Goal: Task Accomplishment & Management: Use online tool/utility

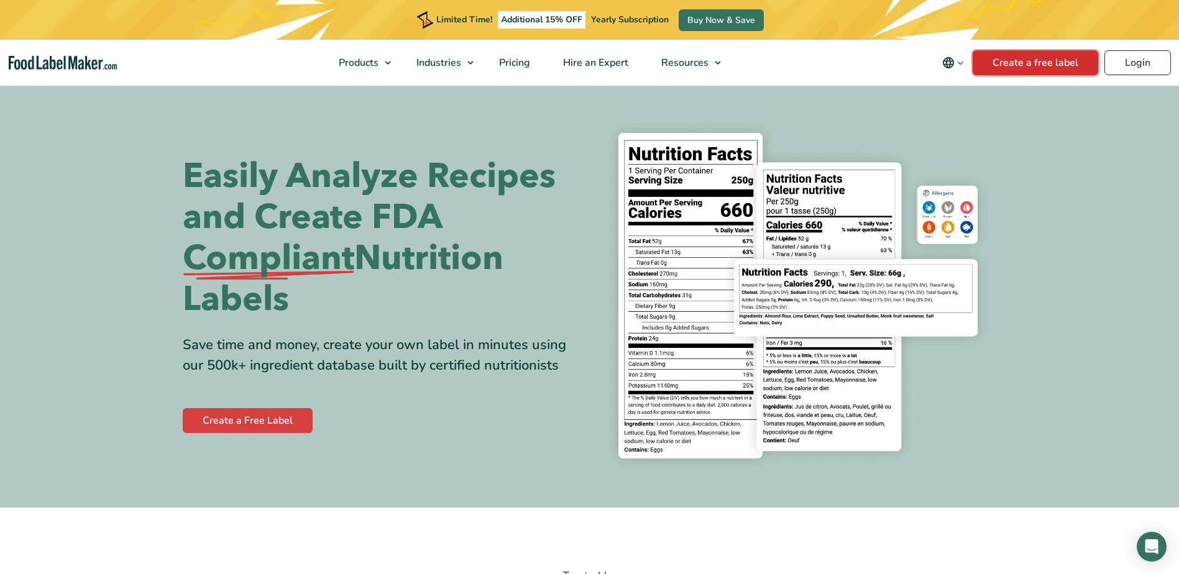
click at [1032, 54] on link "Create a free label" at bounding box center [1035, 62] width 126 height 25
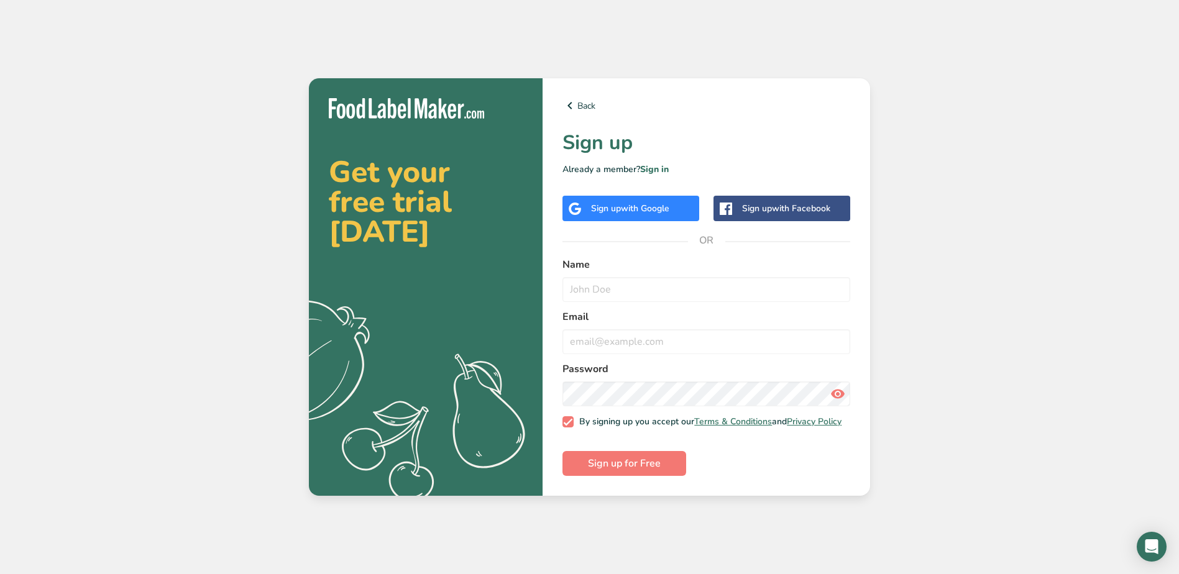
click at [634, 203] on span "with Google" at bounding box center [645, 209] width 48 height 12
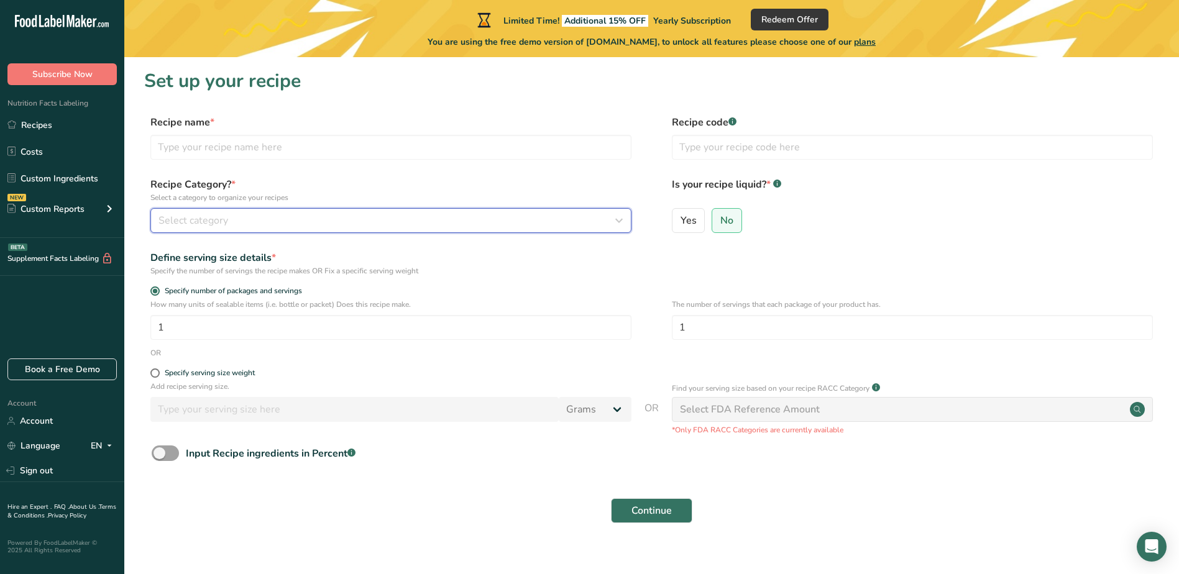
click at [621, 219] on icon "button" at bounding box center [618, 220] width 15 height 22
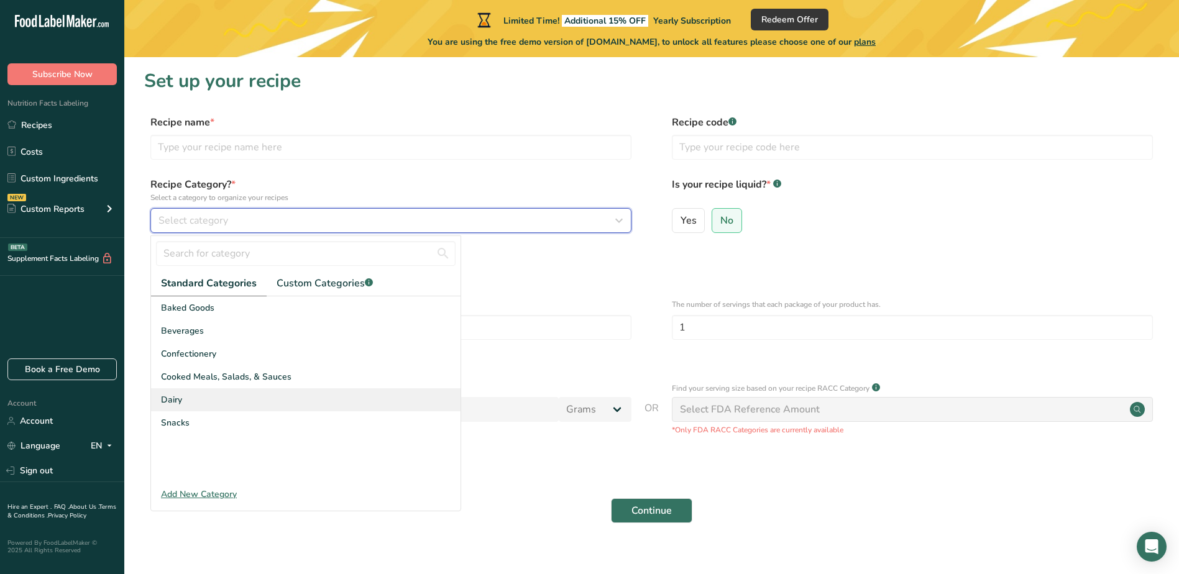
scroll to position [16, 0]
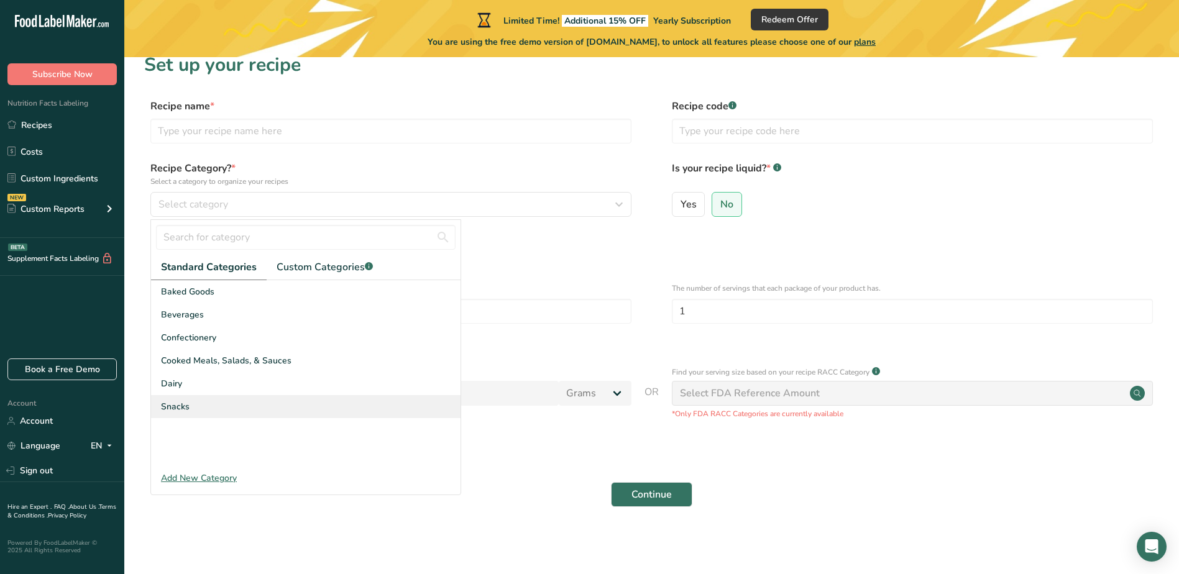
click at [227, 409] on div "Snacks" at bounding box center [305, 406] width 309 height 23
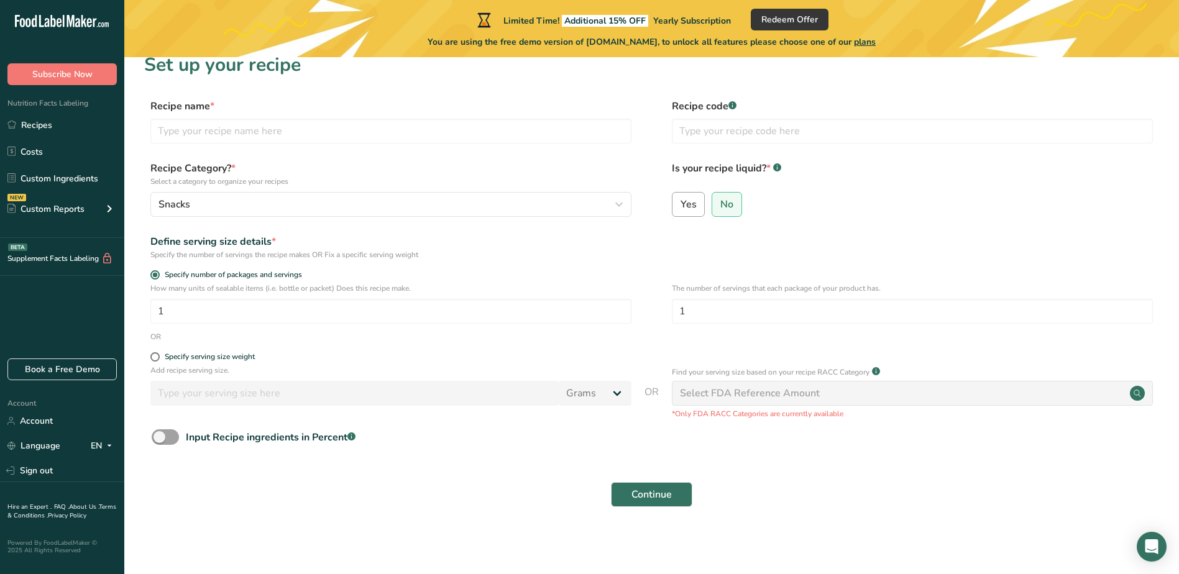
click at [694, 205] on span "Yes" at bounding box center [688, 204] width 16 height 12
click at [680, 205] on input "Yes" at bounding box center [676, 204] width 8 height 8
radio input "true"
radio input "false"
select select "22"
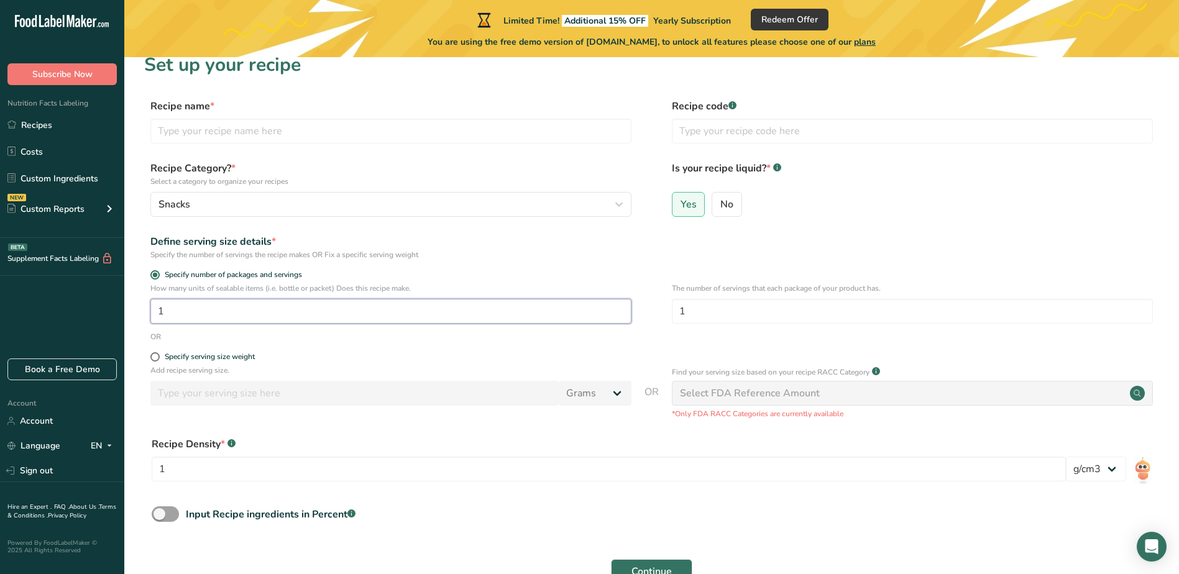
drag, startPoint x: 184, startPoint y: 311, endPoint x: 156, endPoint y: 316, distance: 28.4
click at [156, 316] on input "1" at bounding box center [390, 311] width 481 height 25
type input "120"
click at [152, 357] on span at bounding box center [154, 356] width 9 height 9
click at [152, 357] on input "Specify serving size weight" at bounding box center [154, 357] width 8 height 8
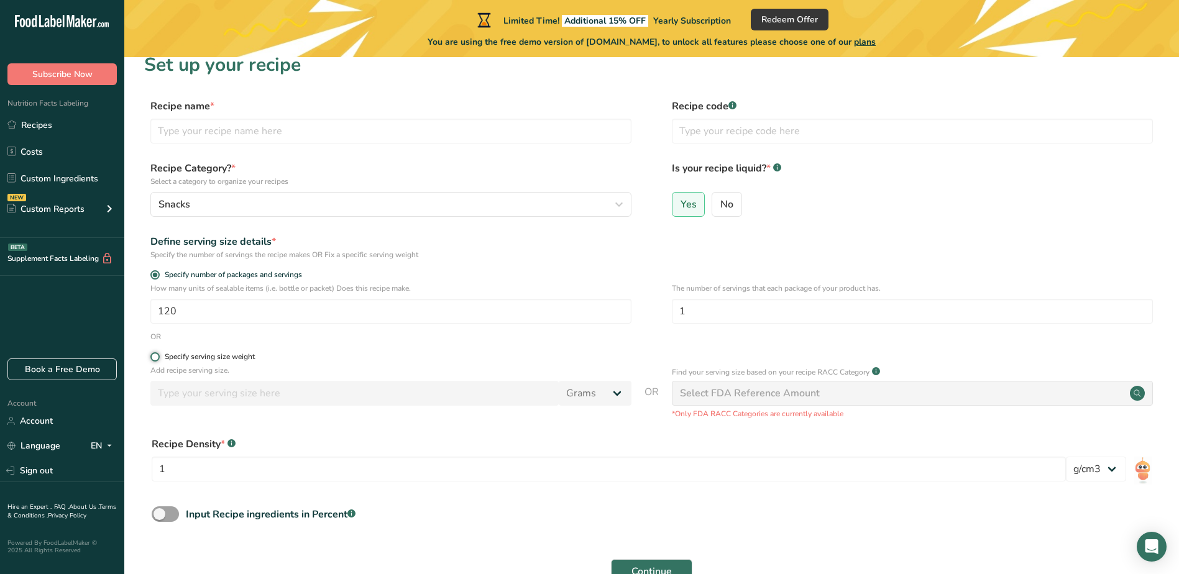
radio input "true"
radio input "false"
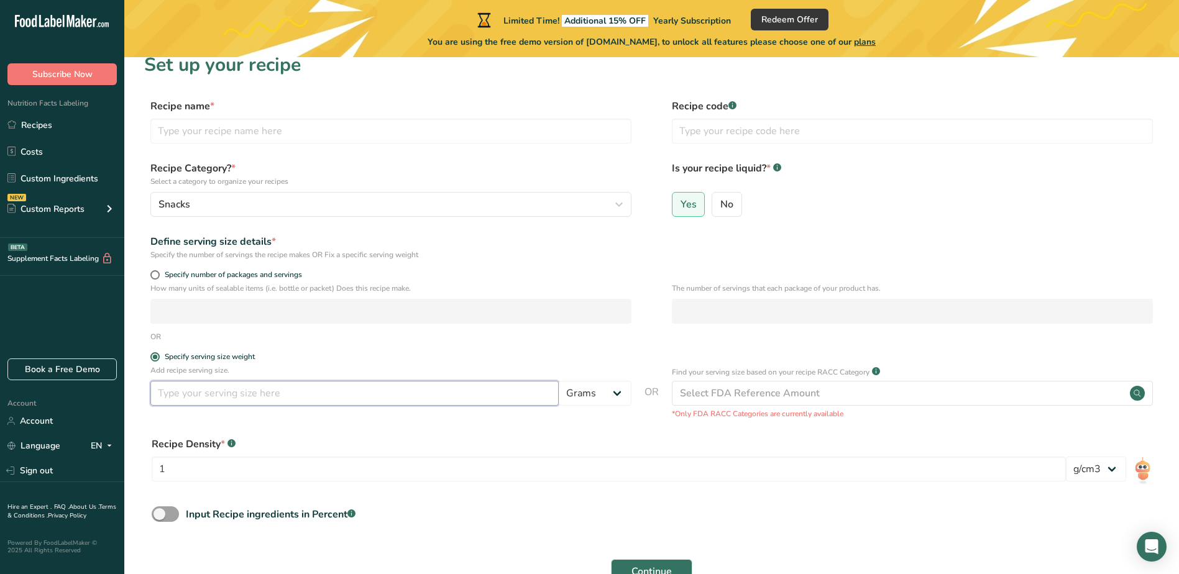
click at [167, 390] on input "number" at bounding box center [354, 393] width 408 height 25
type input "6"
click at [615, 395] on select "Grams kg mg mcg lb oz l mL fl oz tbsp tsp cup qt gallon" at bounding box center [595, 393] width 73 height 25
select select "18"
click at [559, 381] on select "Grams kg mg mcg lb oz l mL fl oz tbsp tsp cup qt gallon" at bounding box center [595, 393] width 73 height 25
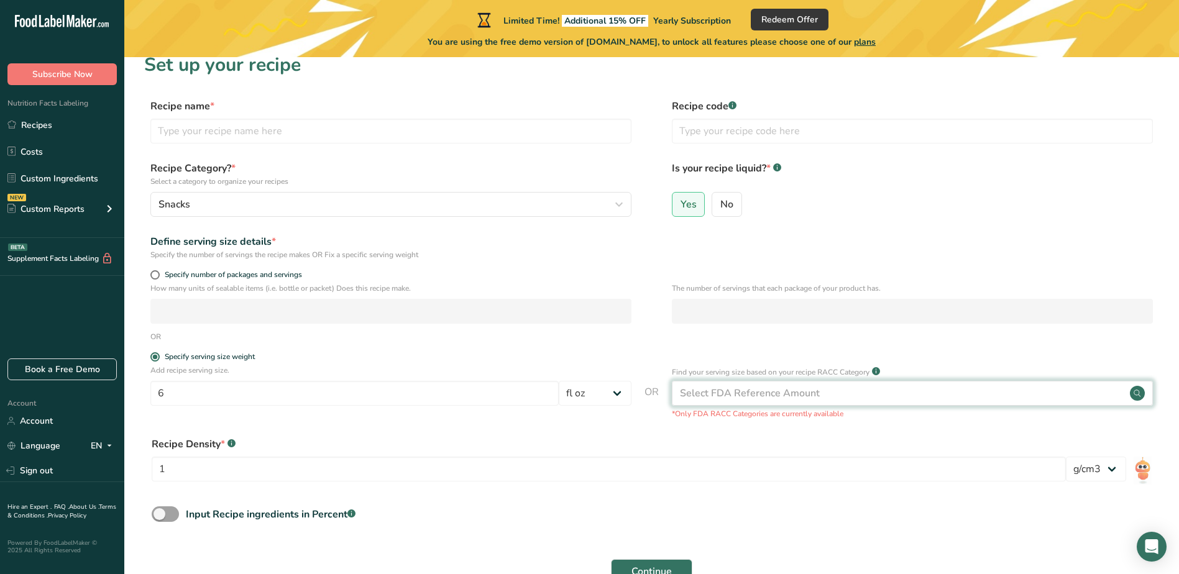
click at [1084, 396] on div "Select FDA Reference Amount" at bounding box center [912, 393] width 481 height 25
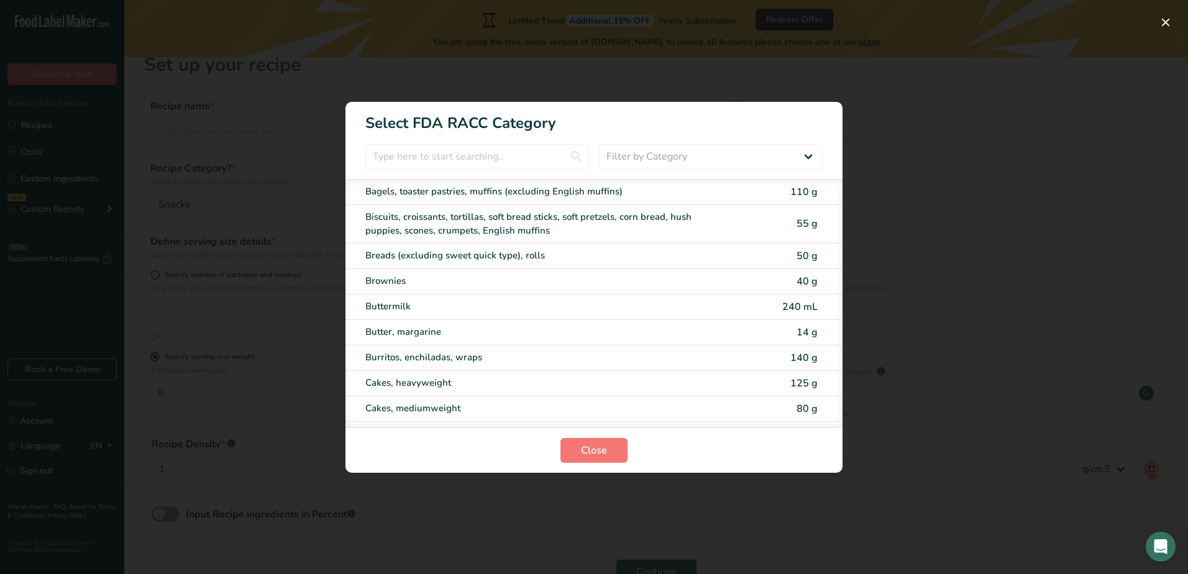
click at [989, 132] on div "RACC Category Selection Modal" at bounding box center [594, 287] width 1188 height 574
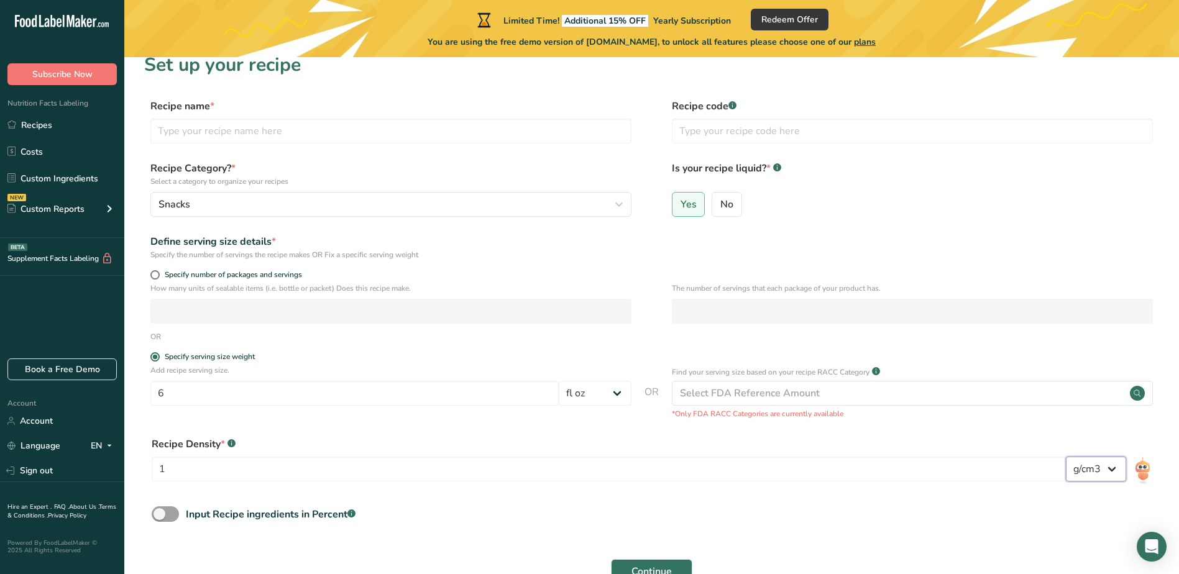
click at [1117, 472] on select "lb/ft3 g/cm3" at bounding box center [1096, 469] width 60 height 25
click at [1149, 470] on img at bounding box center [1142, 471] width 18 height 28
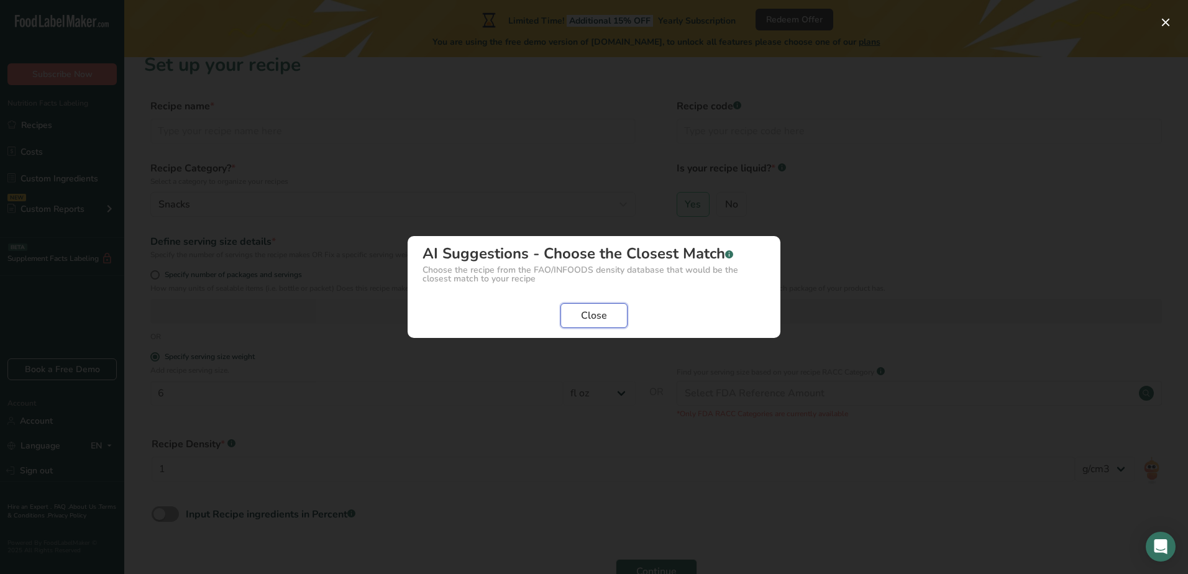
click at [600, 317] on span "Close" at bounding box center [594, 315] width 26 height 15
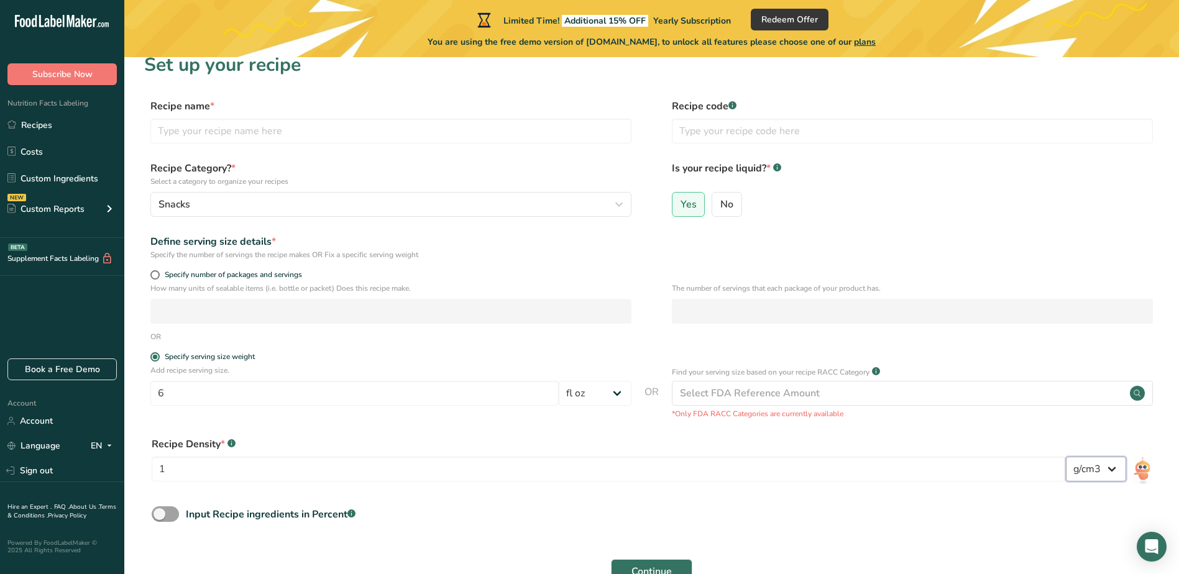
click at [1117, 466] on select "lb/ft3 g/cm3" at bounding box center [1096, 469] width 60 height 25
click at [890, 518] on div "Input Recipe ingredients in Percent .a-a{fill:#347362;}.b-a{fill:#fff;}" at bounding box center [651, 518] width 1015 height 25
click at [555, 475] on input "1" at bounding box center [609, 469] width 914 height 25
click at [1107, 468] on select "lb/ft3 g/cm3" at bounding box center [1096, 469] width 60 height 25
click at [603, 516] on div "Input Recipe ingredients in Percent .a-a{fill:#347362;}.b-a{fill:#fff;}" at bounding box center [651, 518] width 1015 height 25
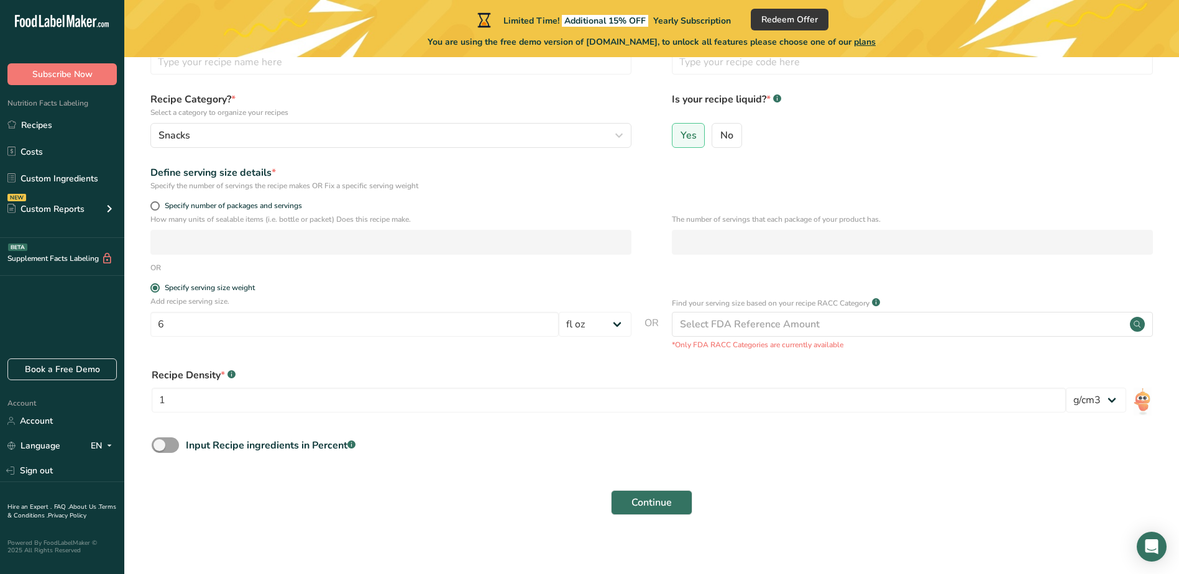
scroll to position [0, 0]
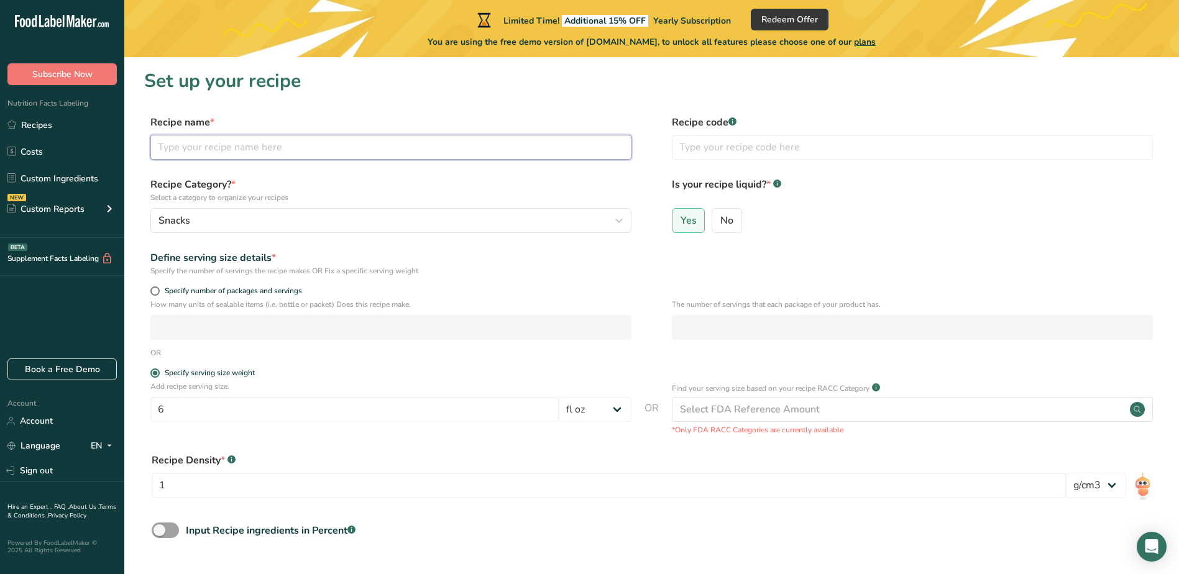
click at [267, 145] on input "text" at bounding box center [390, 147] width 481 height 25
type input "D"
click at [181, 147] on input "Polar Box Dubai Chocolate Ice Cream" at bounding box center [390, 147] width 481 height 25
type input "PolarBox Miami - Dubai Chocolate Ice Cream"
click at [426, 188] on label "Recipe Category? * Select a category to organize your recipes" at bounding box center [390, 190] width 481 height 26
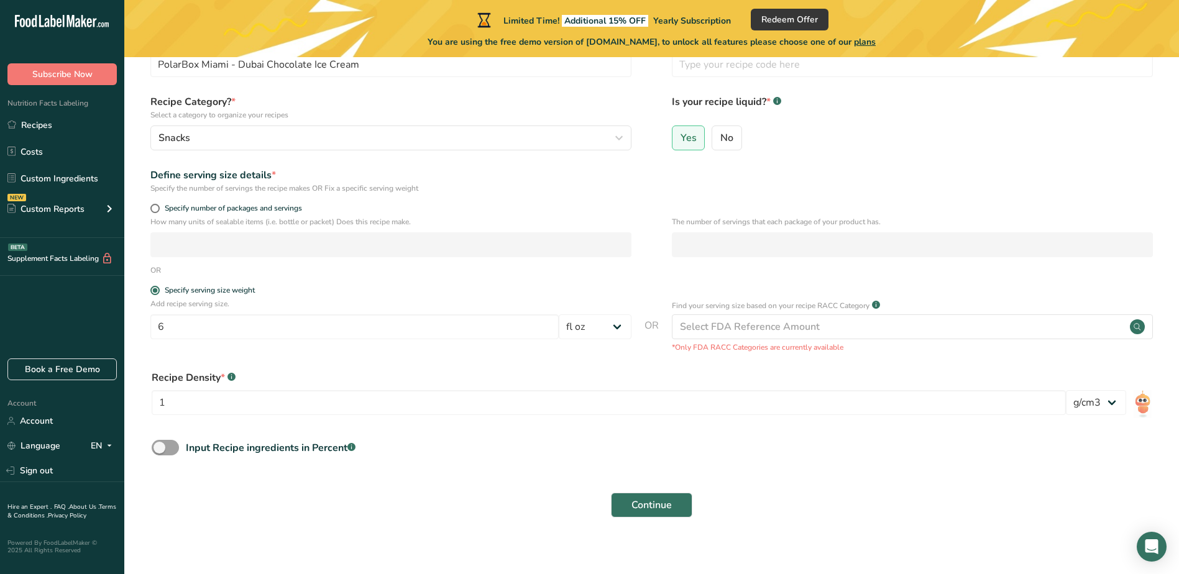
scroll to position [93, 0]
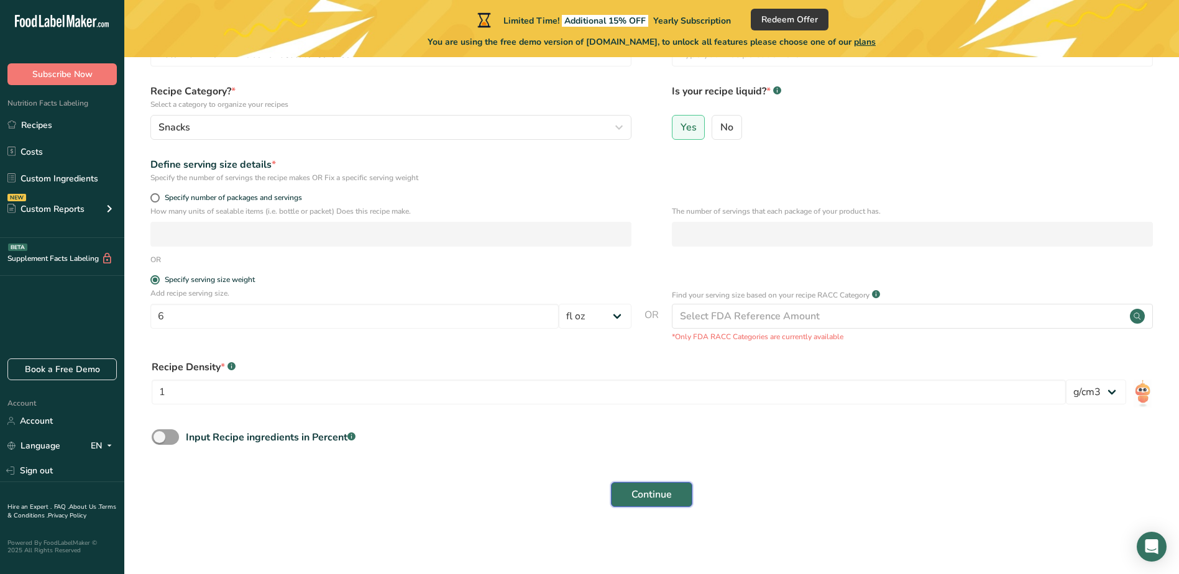
click at [659, 494] on span "Continue" at bounding box center [651, 494] width 40 height 15
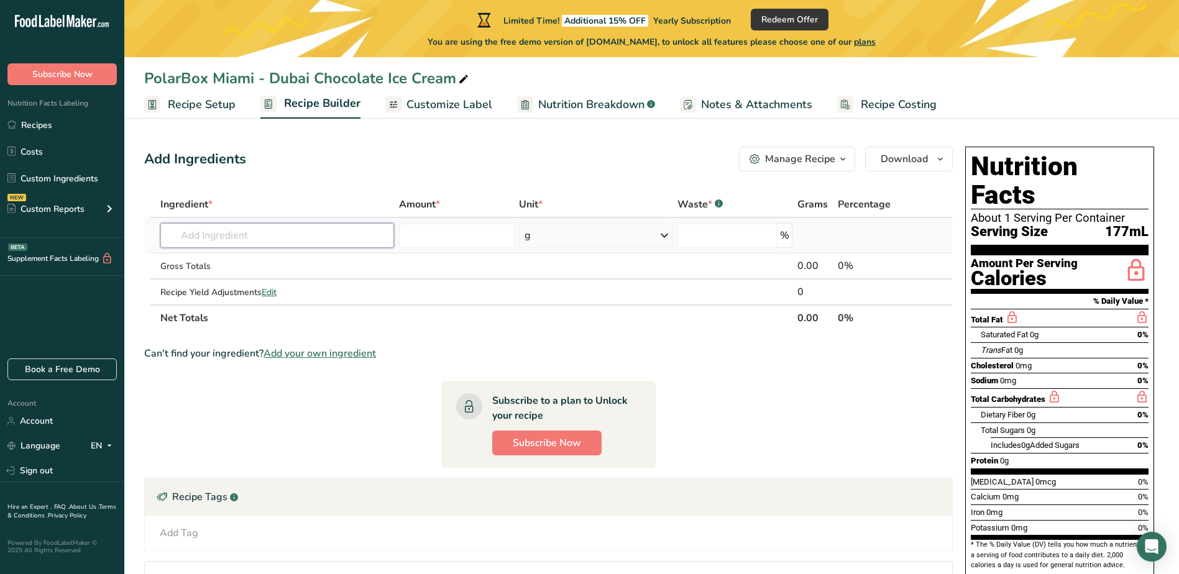
click at [266, 234] on input "text" at bounding box center [277, 235] width 234 height 25
click at [795, 395] on section "Ingredient * Amount * Unit * Waste * .a-a{fill:#347362;}.b-a{fill:#fff;} Grams …" at bounding box center [548, 426] width 808 height 471
click at [260, 241] on input "text" at bounding box center [277, 235] width 234 height 25
type input "H"
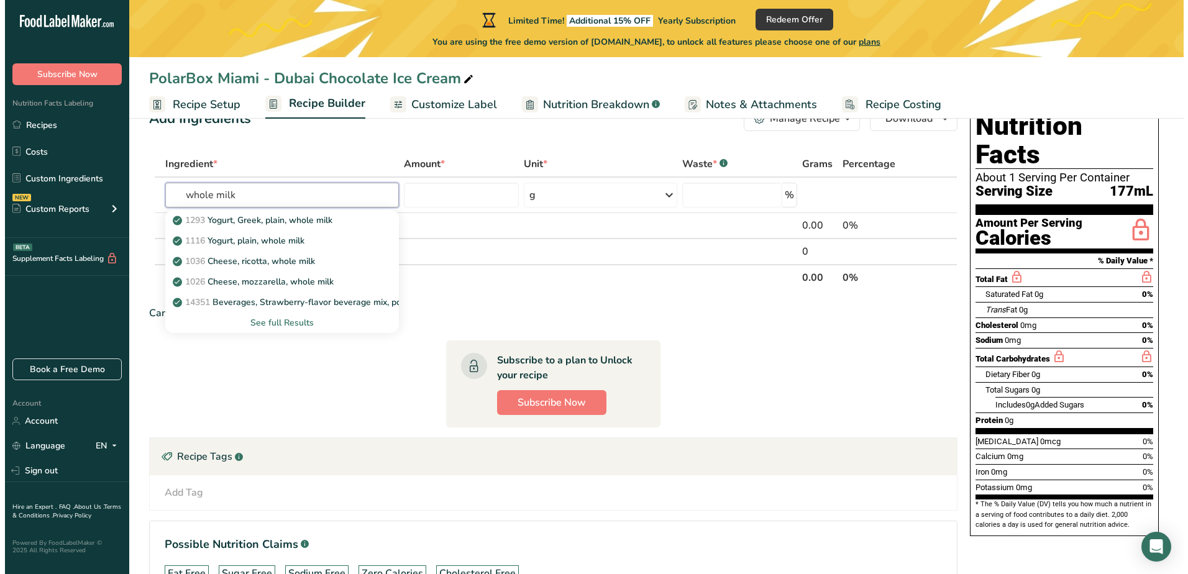
scroll to position [62, 0]
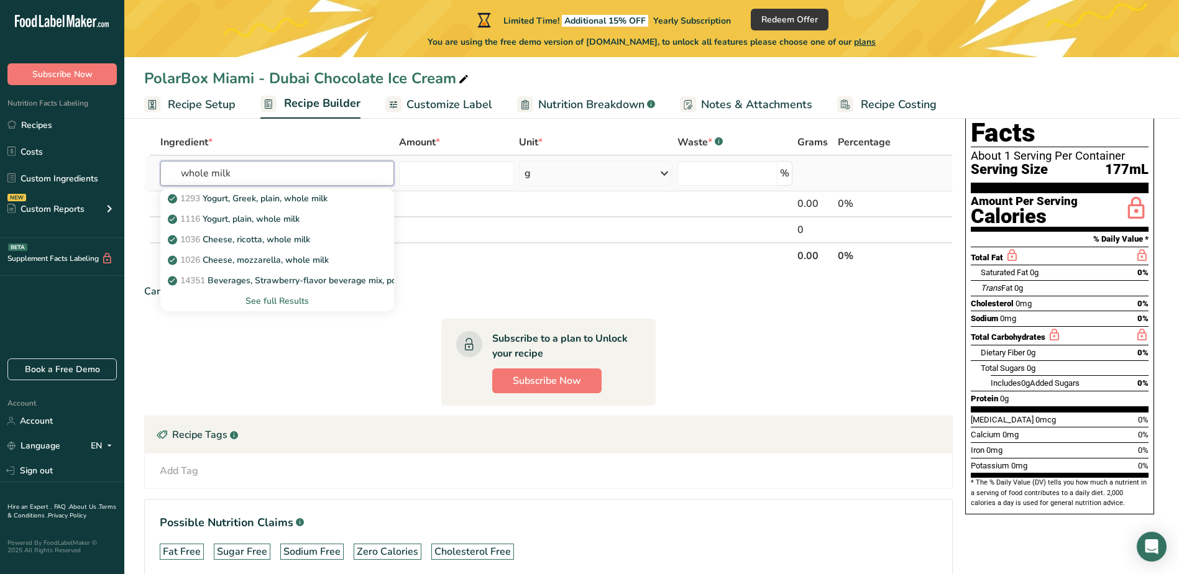
type input "whole milk"
click at [271, 303] on div "See full Results" at bounding box center [277, 301] width 214 height 13
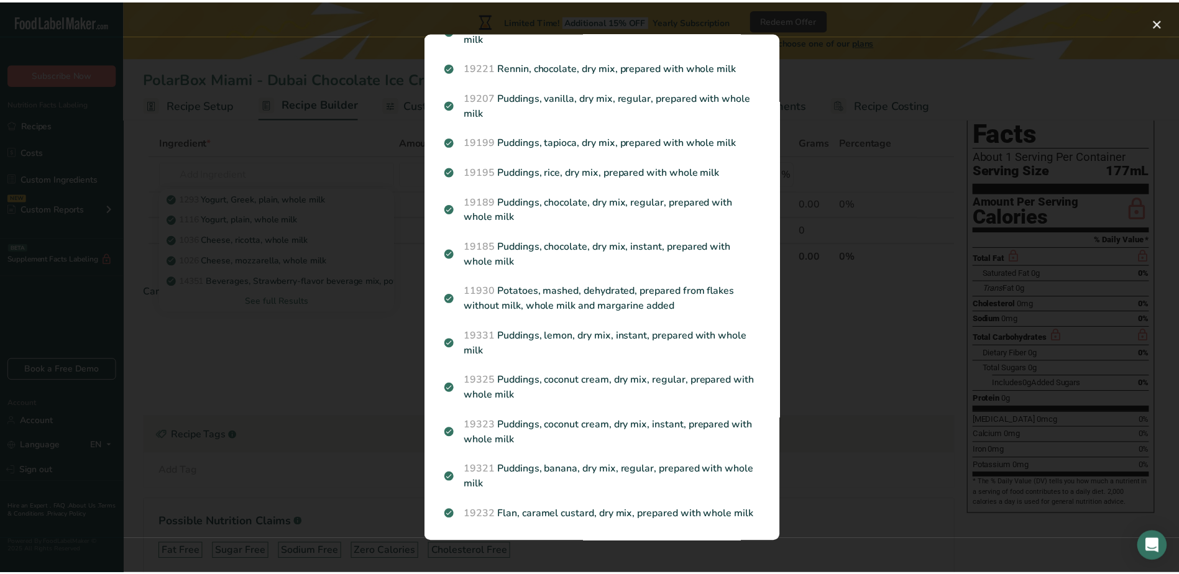
scroll to position [1514, 0]
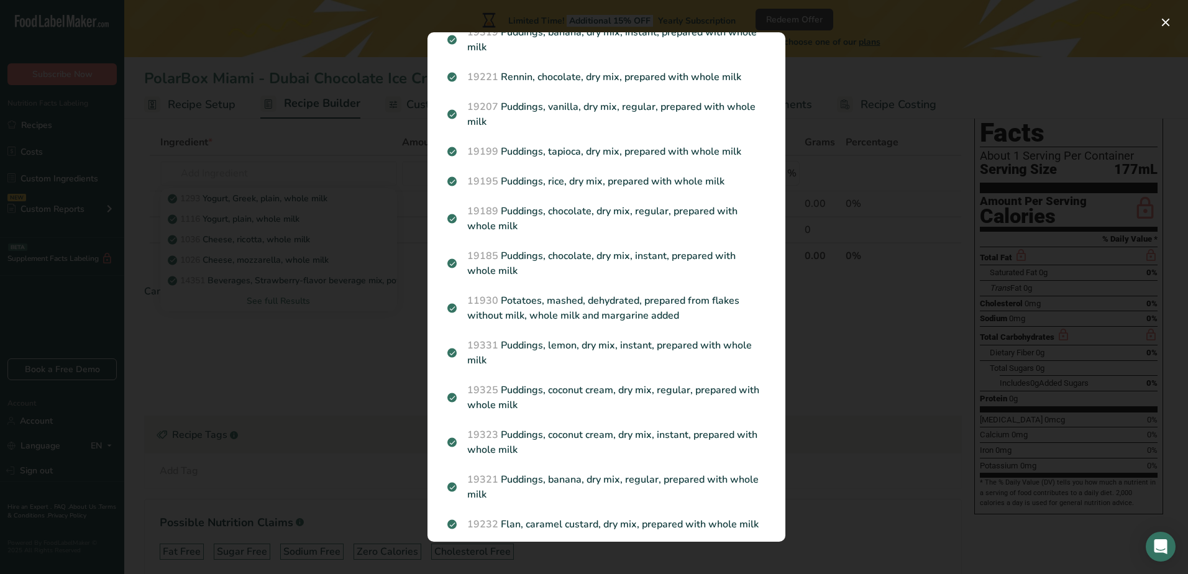
click at [825, 35] on div "Search results modal" at bounding box center [594, 287] width 1188 height 574
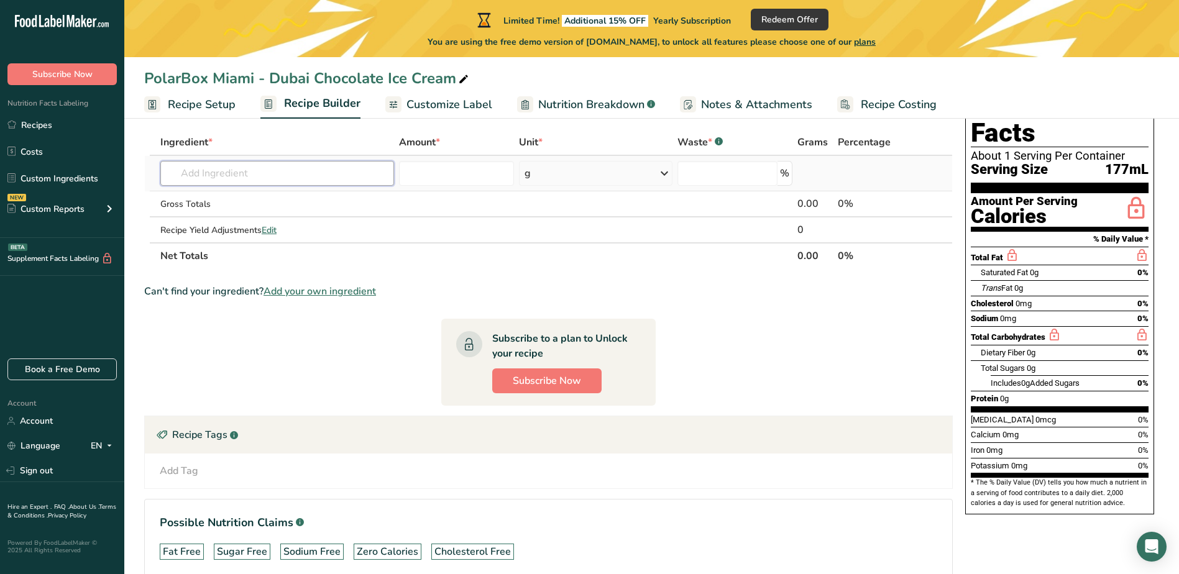
click at [240, 177] on input "text" at bounding box center [277, 173] width 234 height 25
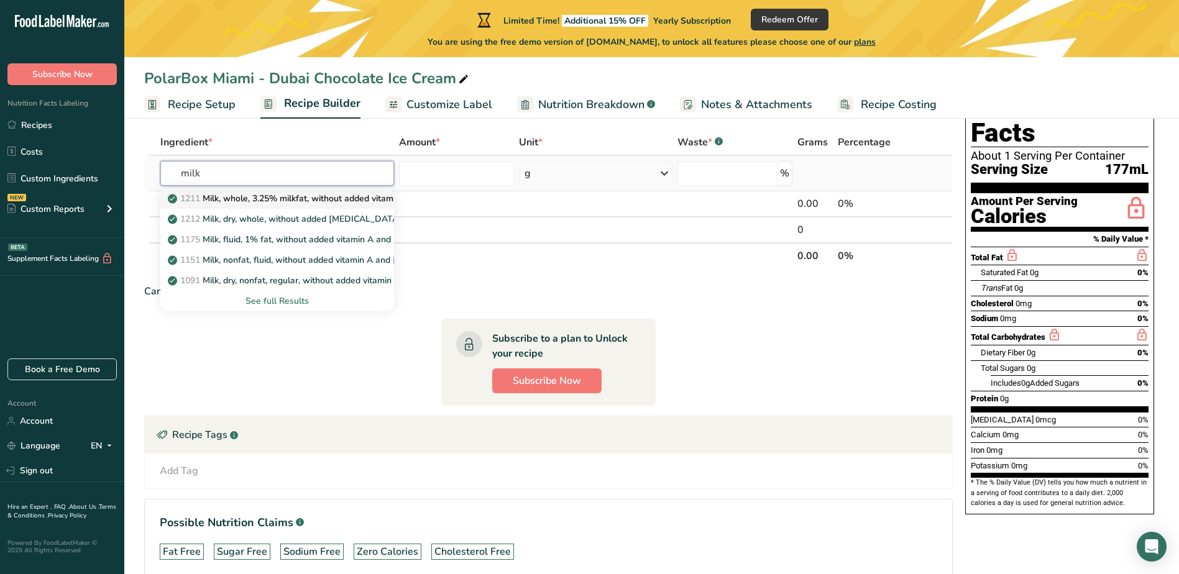
type input "milk"
click at [246, 201] on p "1211 Milk, whole, 3.25% milkfat, without added vitamin A and [MEDICAL_DATA]" at bounding box center [335, 198] width 331 height 13
type input "Milk, whole, 3.25% milkfat, without added vitamin A and [MEDICAL_DATA]"
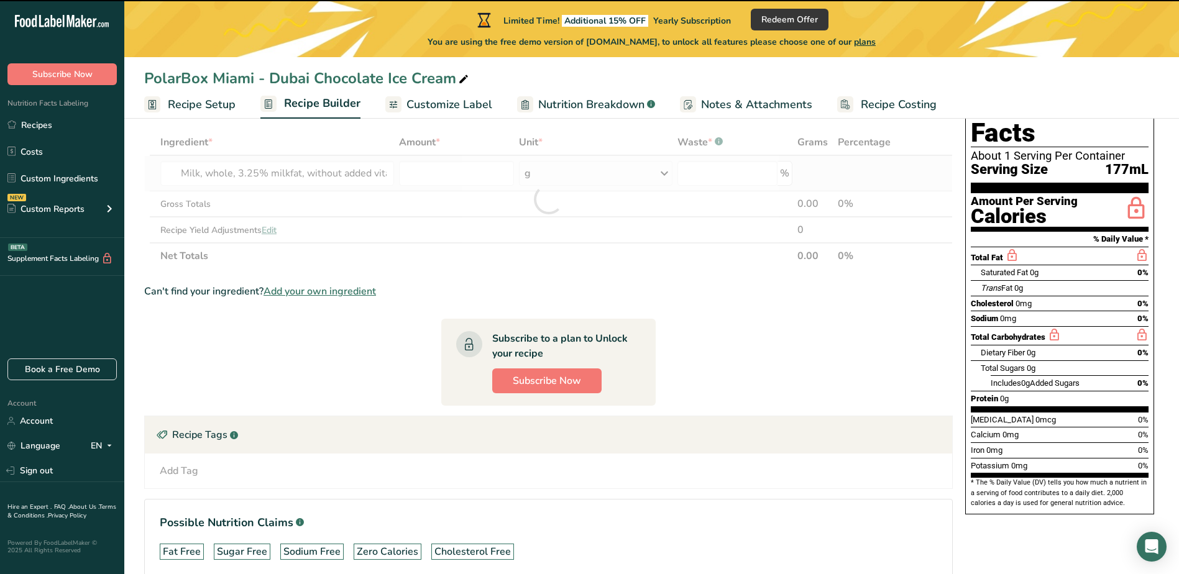
type input "0"
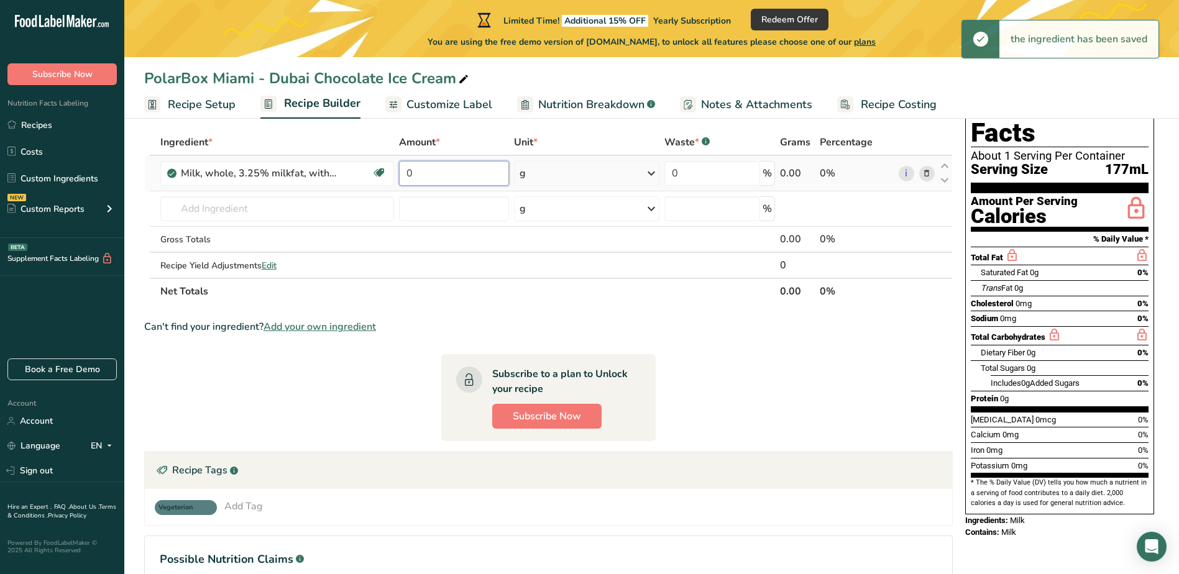
click at [440, 173] on input "0" at bounding box center [454, 173] width 110 height 25
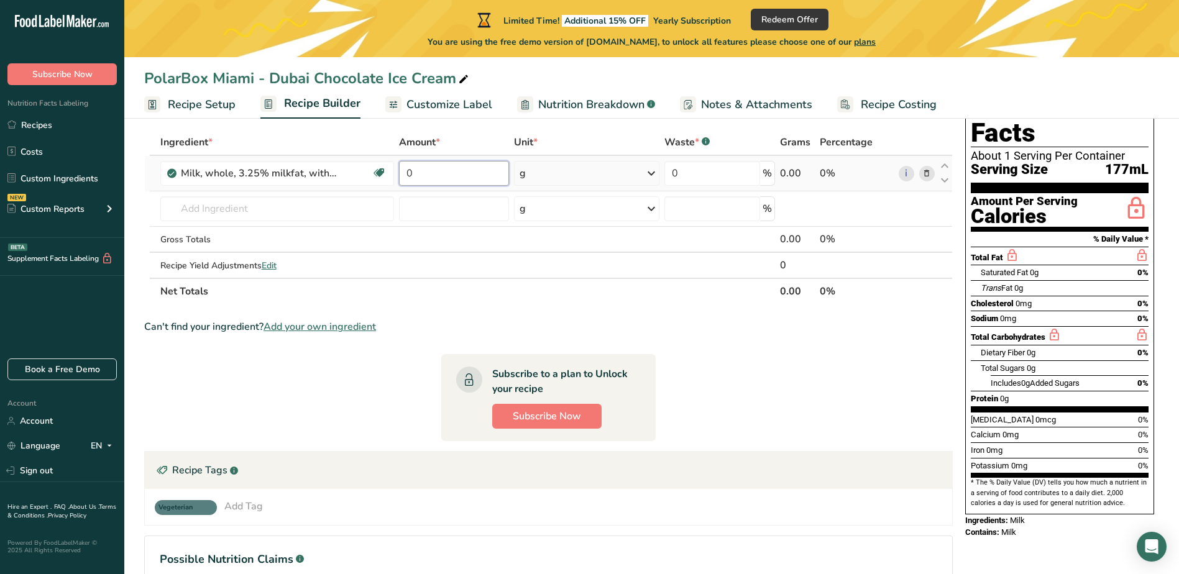
drag, startPoint x: 439, startPoint y: 174, endPoint x: 396, endPoint y: 175, distance: 42.9
click at [396, 175] on td "0" at bounding box center [453, 173] width 115 height 35
type input "15"
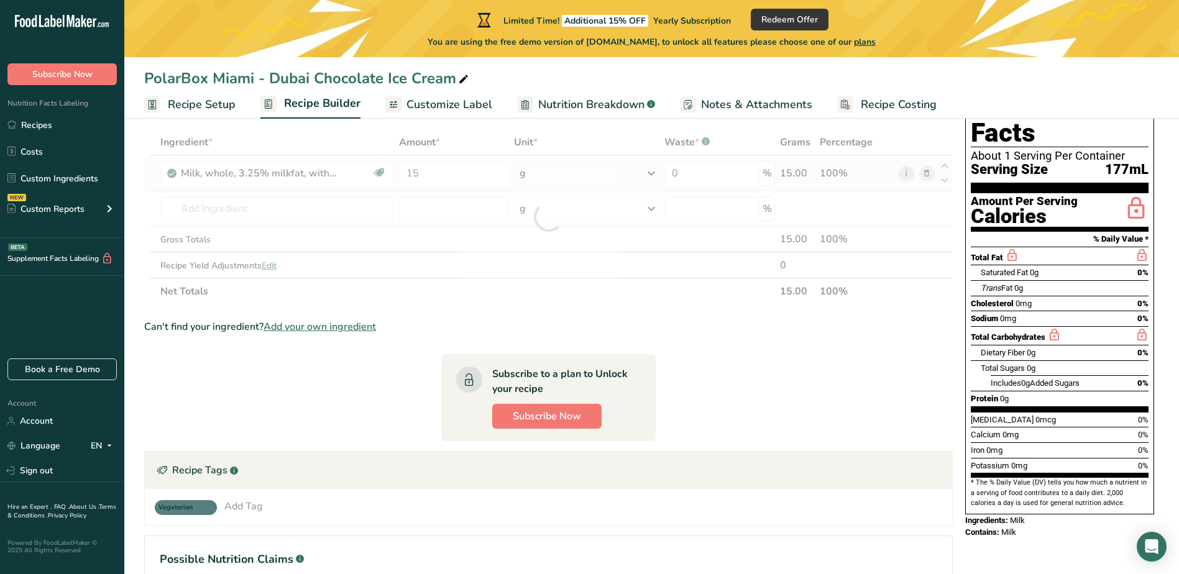
click at [648, 169] on div "Ingredient * Amount * Unit * Waste * .a-a{fill:#347362;}.b-a{fill:#fff;} Grams …" at bounding box center [548, 216] width 808 height 175
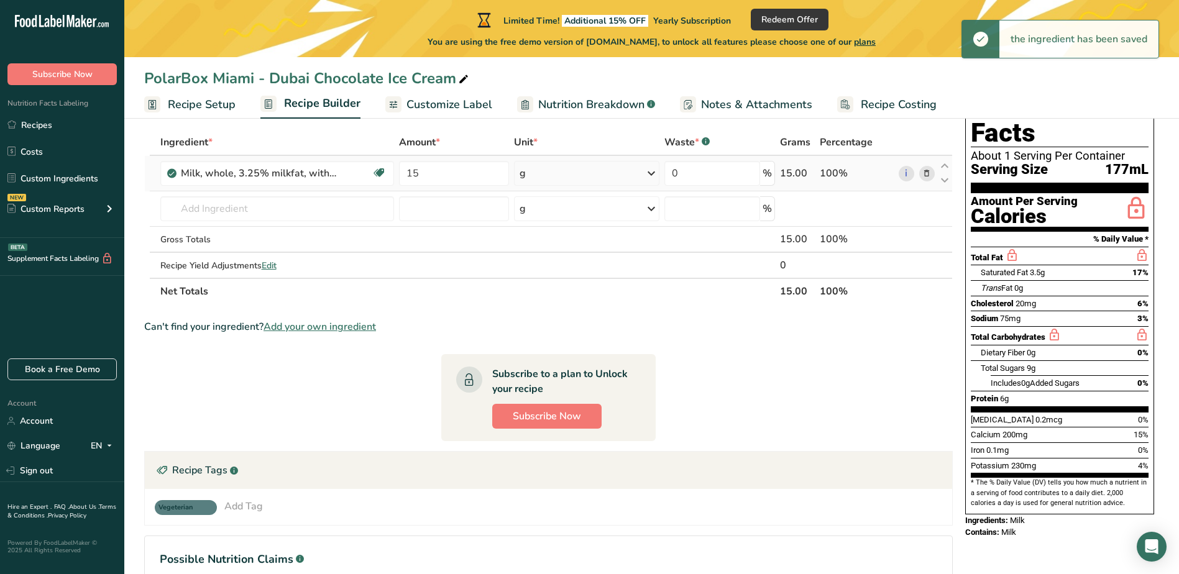
click at [649, 170] on icon at bounding box center [651, 173] width 15 height 22
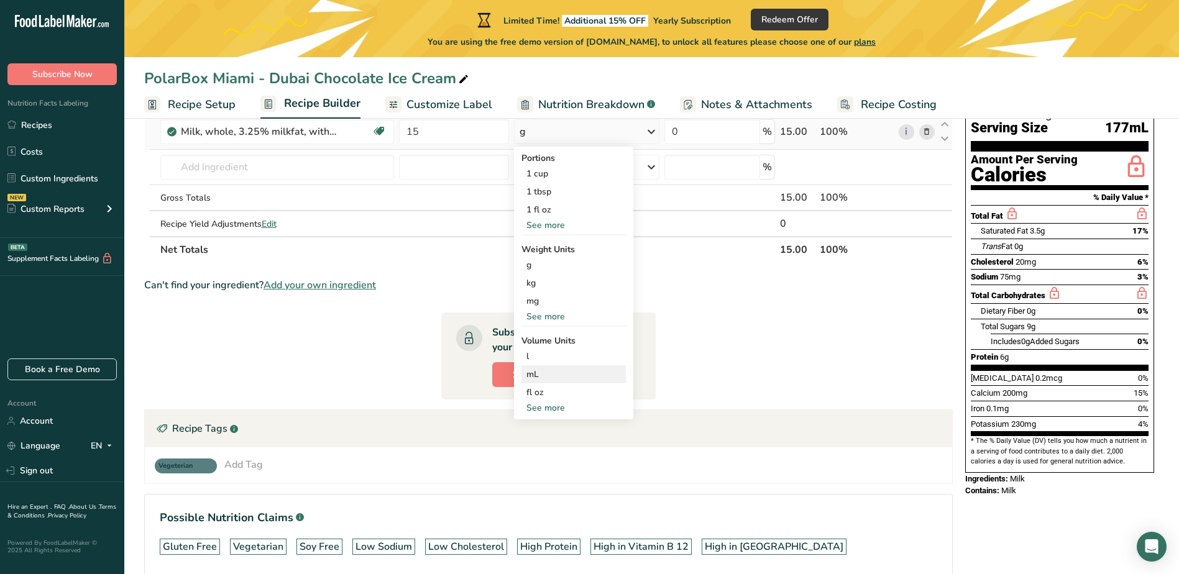
scroll to position [165, 0]
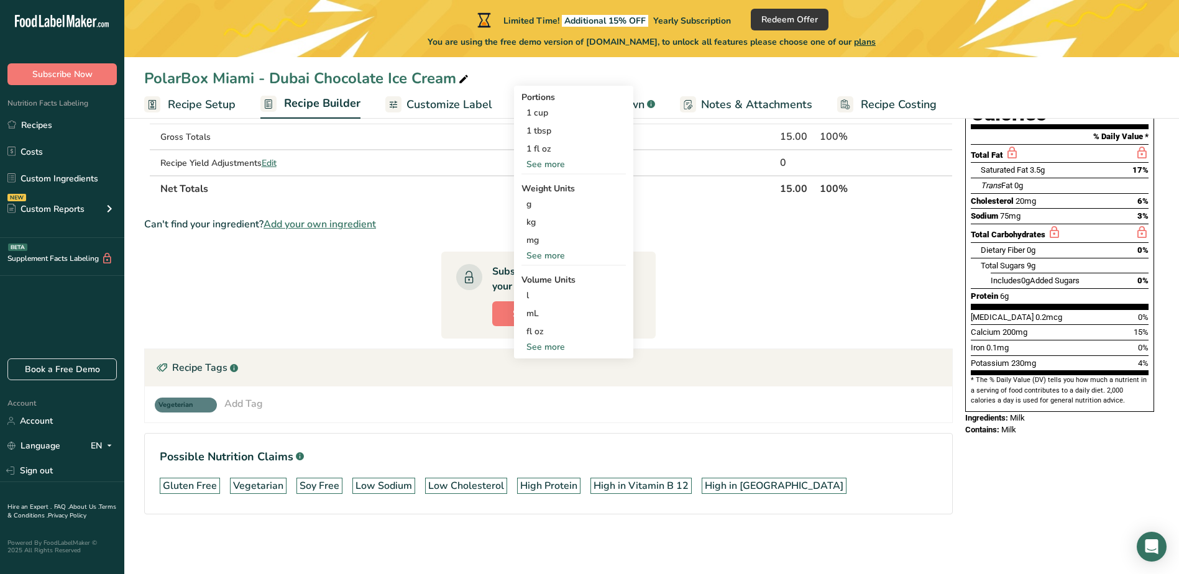
click at [562, 344] on div "See more" at bounding box center [573, 346] width 104 height 13
click at [536, 385] on div "cup" at bounding box center [573, 385] width 94 height 13
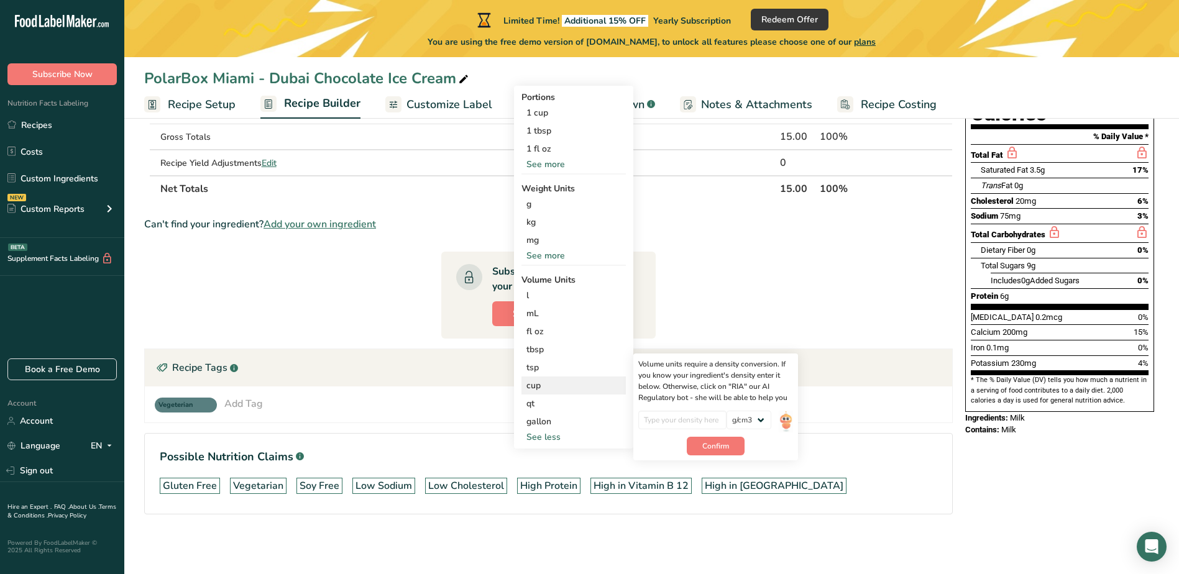
click at [536, 384] on div "cup" at bounding box center [573, 385] width 94 height 13
click at [534, 390] on div "cup" at bounding box center [573, 385] width 94 height 13
click at [665, 414] on input "number" at bounding box center [682, 420] width 89 height 19
type input "15"
click at [726, 446] on span "Confirm" at bounding box center [715, 446] width 27 height 11
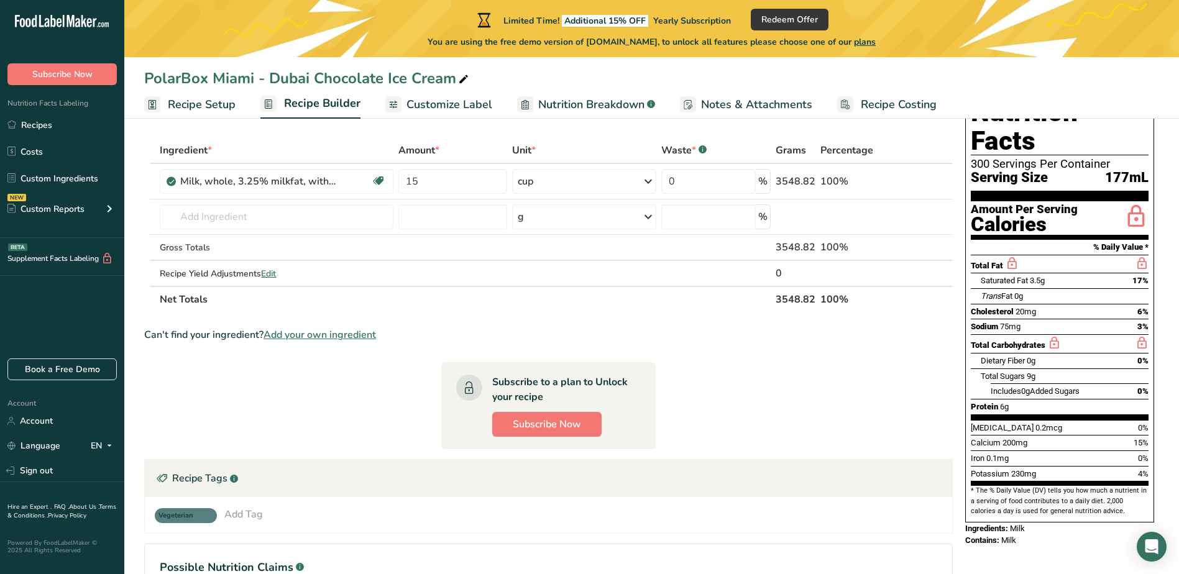
scroll to position [0, 0]
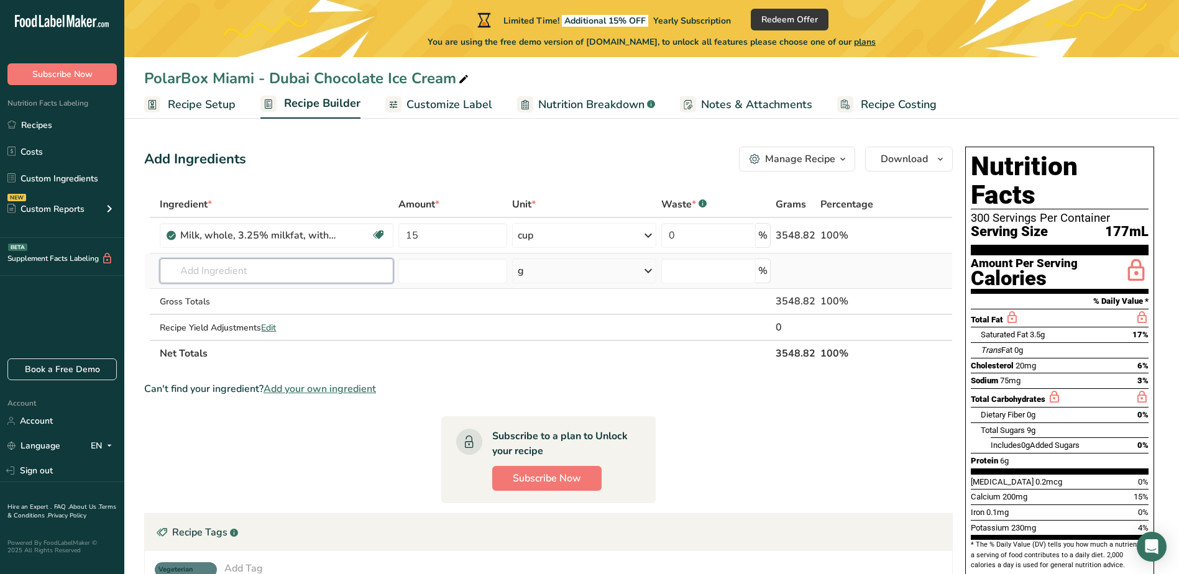
click at [282, 270] on input "text" at bounding box center [276, 270] width 233 height 25
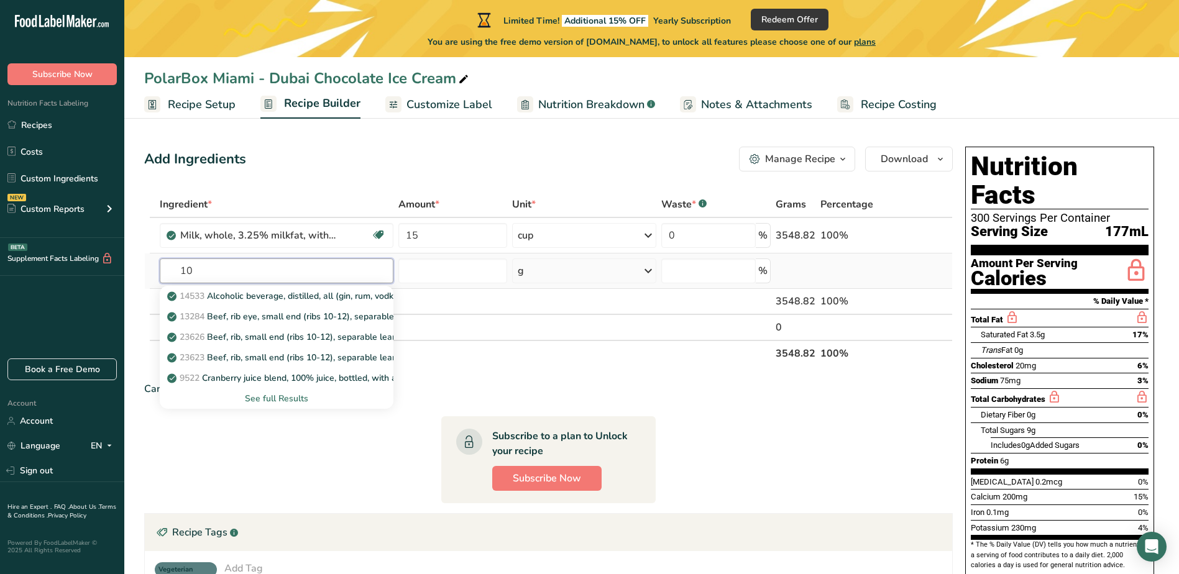
type input "1"
type input "heavy"
click at [268, 298] on p "1053 Cream, fluid, heavy [MEDICAL_DATA]" at bounding box center [243, 296] width 147 height 13
type input "Cream, fluid, heavy whipping"
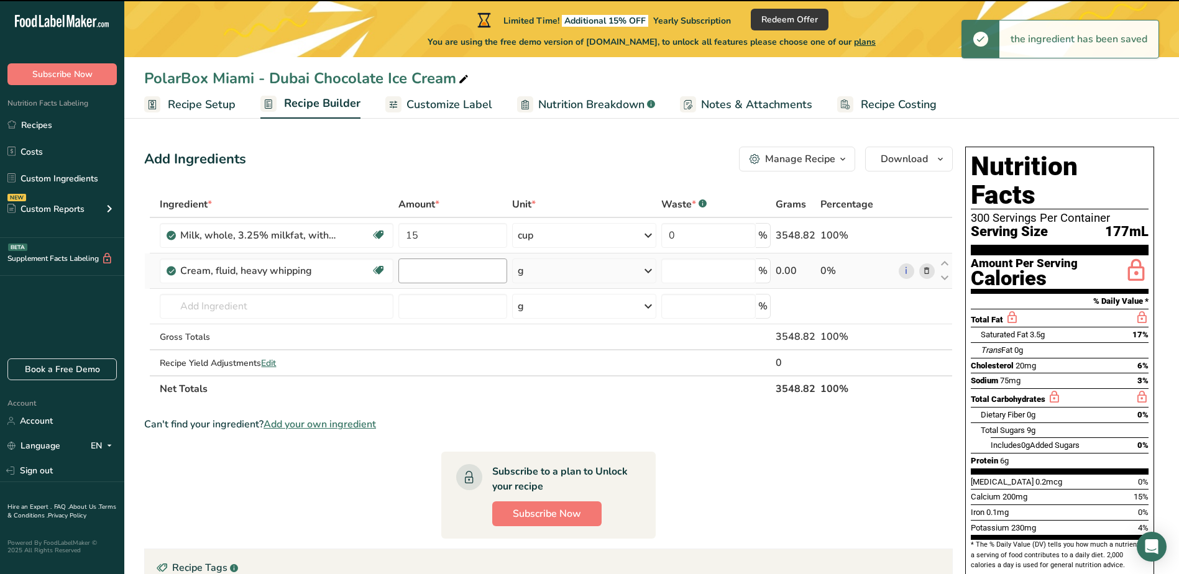
type input "0"
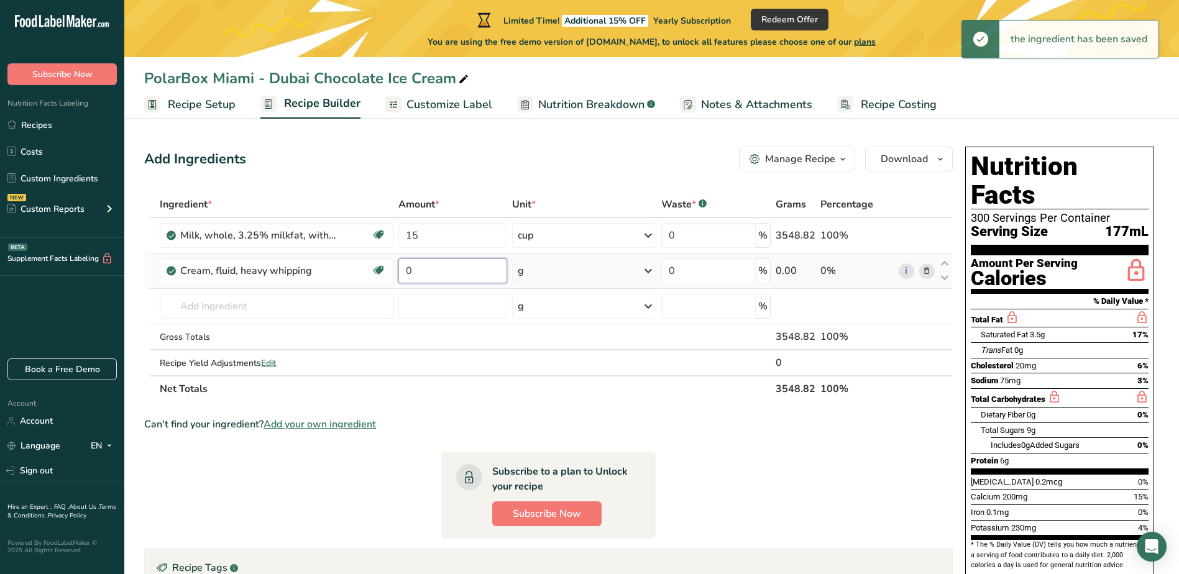
click at [431, 270] on input "0" at bounding box center [452, 270] width 109 height 25
drag, startPoint x: 416, startPoint y: 273, endPoint x: 398, endPoint y: 273, distance: 17.4
click at [399, 273] on input "0" at bounding box center [452, 270] width 109 height 25
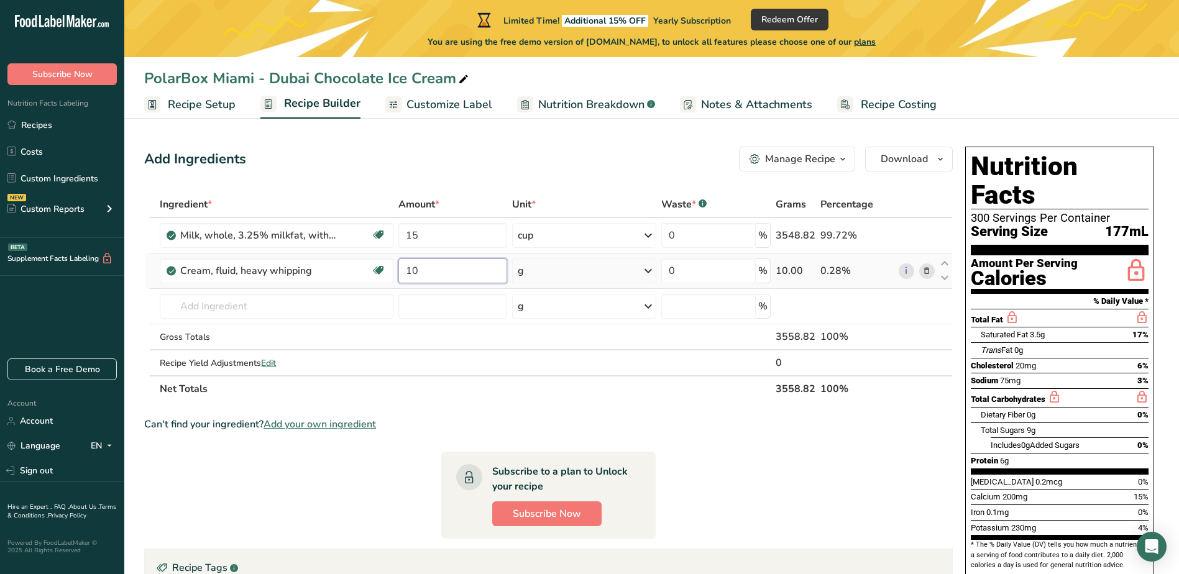
type input "10"
click at [644, 270] on div "Ingredient * Amount * Unit * Waste * .a-a{fill:#347362;}.b-a{fill:#fff;} Grams …" at bounding box center [548, 296] width 808 height 211
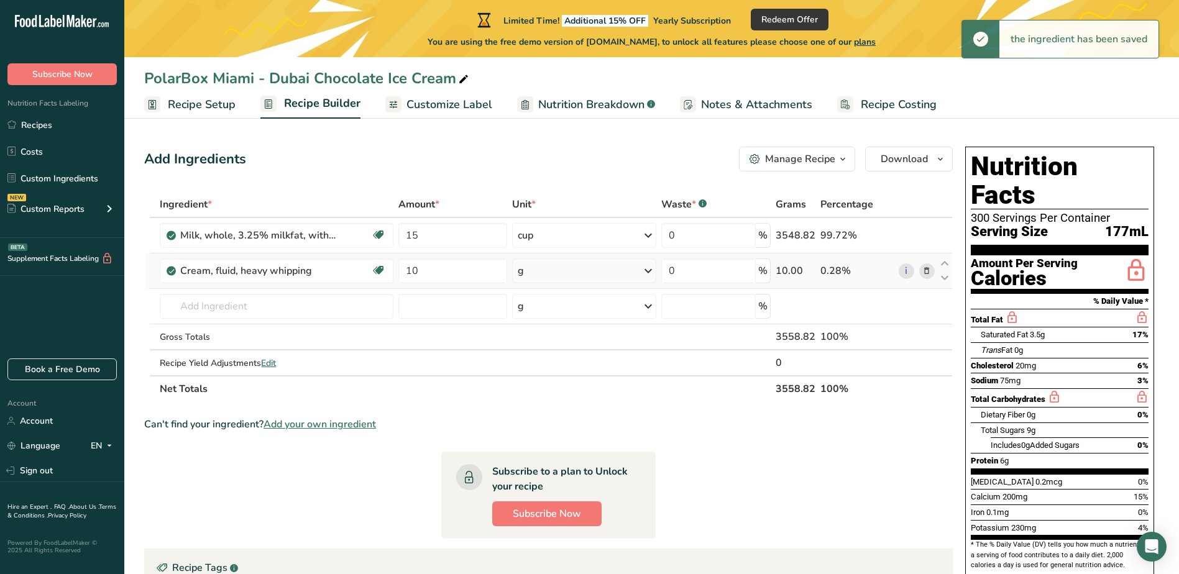
click at [651, 271] on icon at bounding box center [648, 271] width 15 height 22
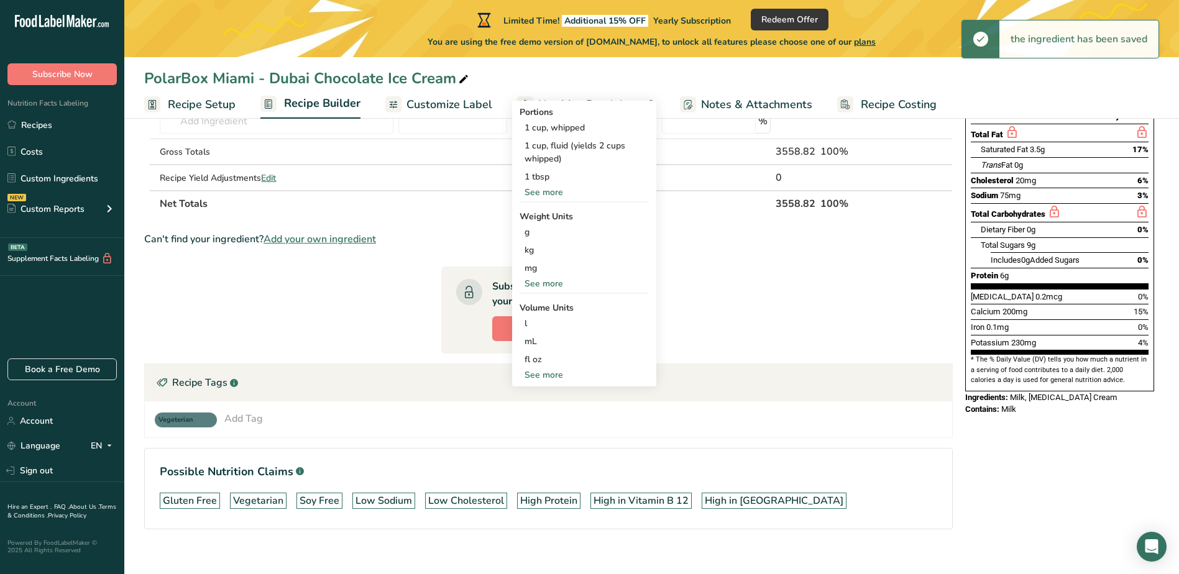
scroll to position [200, 0]
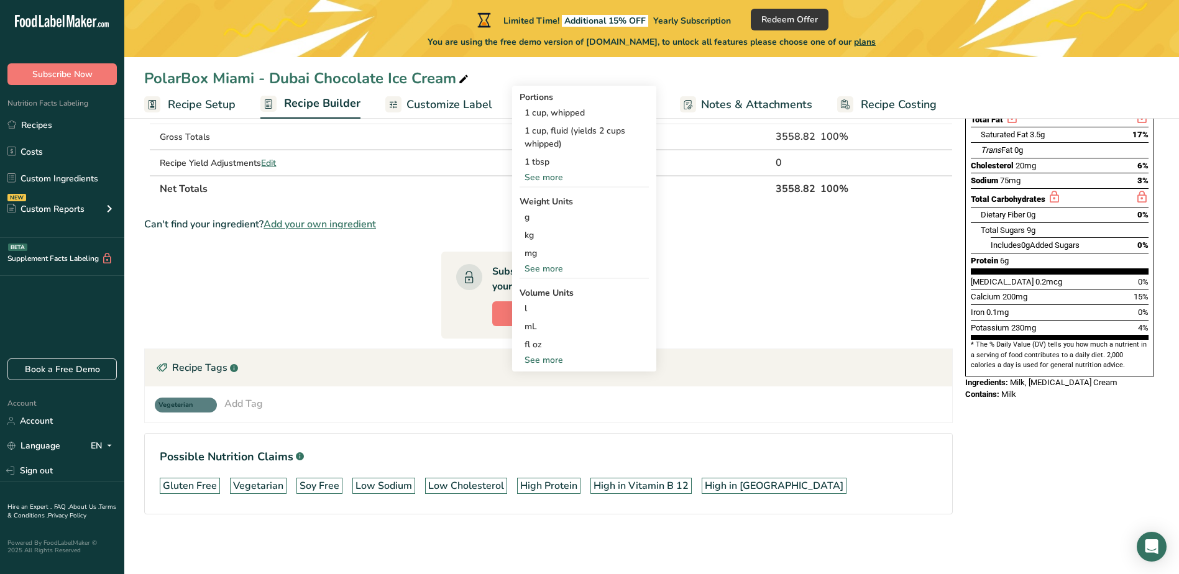
click at [552, 357] on div "See more" at bounding box center [584, 360] width 130 height 13
select select "22"
click at [542, 396] on div "cup" at bounding box center [584, 398] width 120 height 13
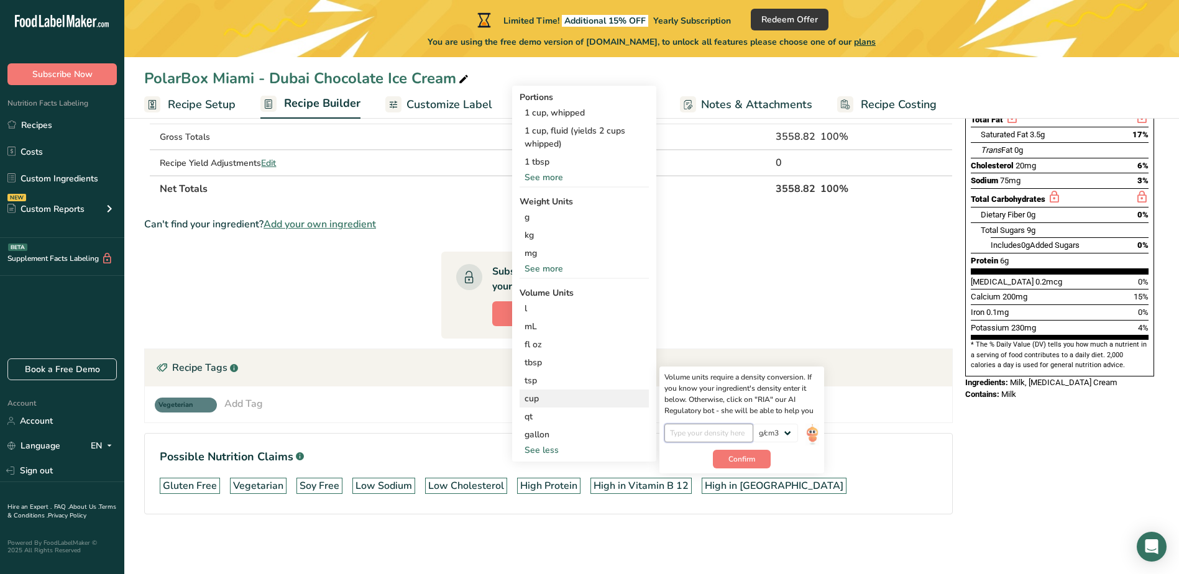
click at [679, 439] on input "number" at bounding box center [708, 433] width 89 height 19
type input "10"
click at [734, 456] on span "Confirm" at bounding box center [741, 459] width 27 height 11
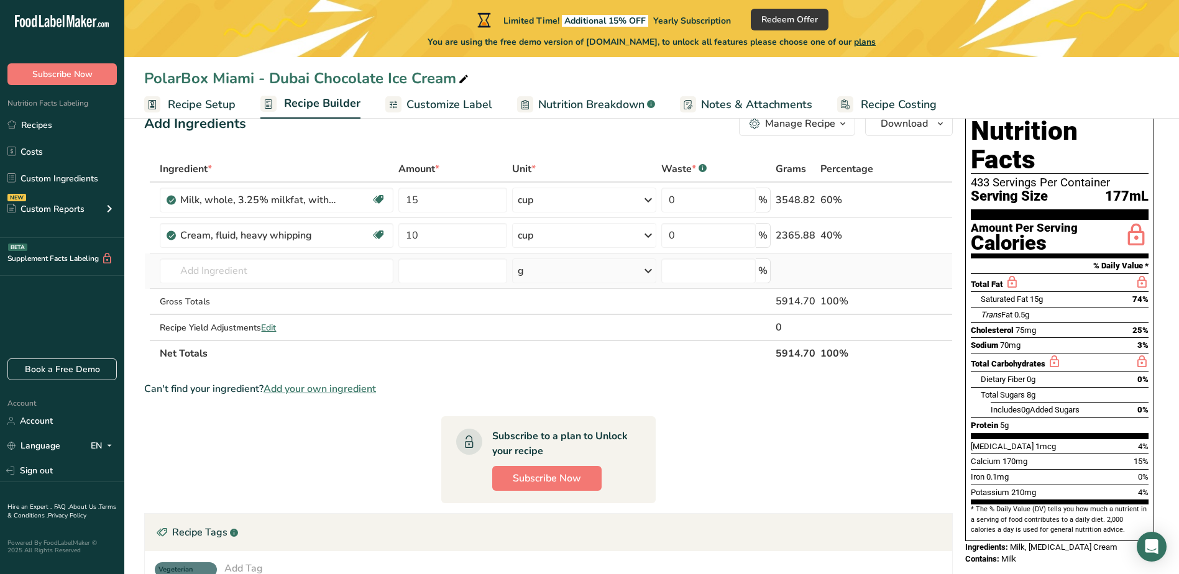
scroll to position [14, 0]
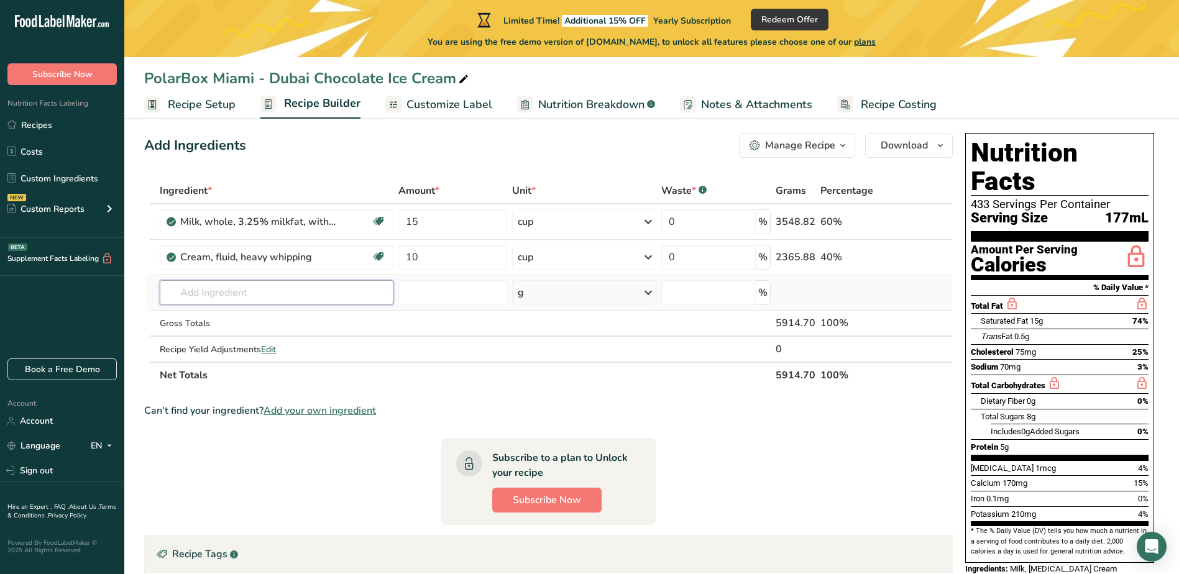
click at [203, 294] on input "text" at bounding box center [276, 292] width 233 height 25
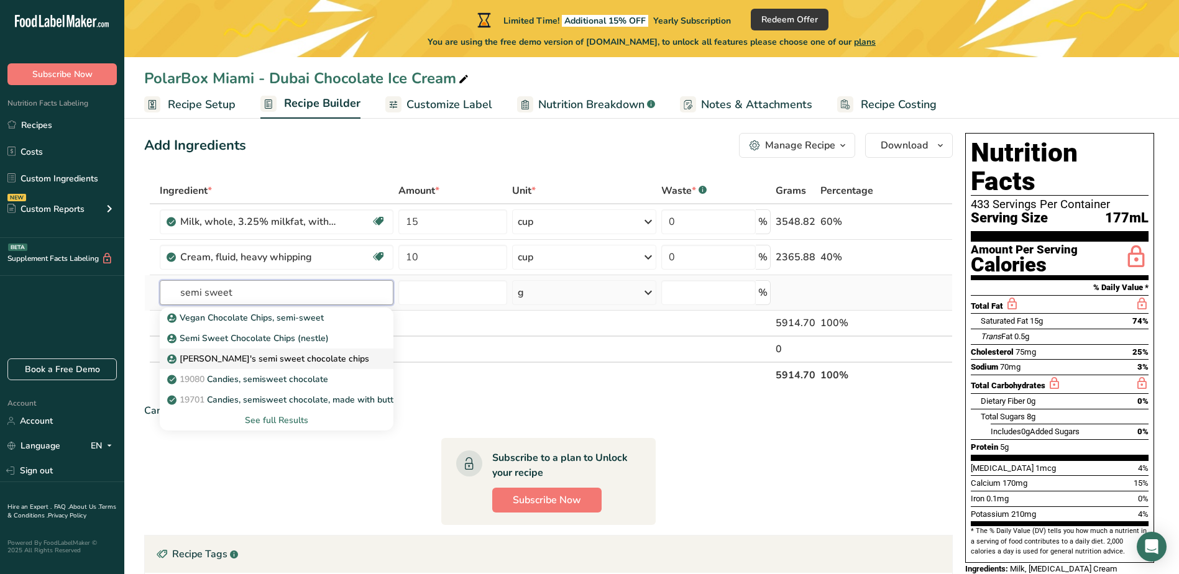
type input "semi sweet"
click at [228, 354] on p "[PERSON_NAME]'s semi sweet chocolate chips" at bounding box center [269, 358] width 199 height 13
type input "[PERSON_NAME]'s semi sweet chocolate chips"
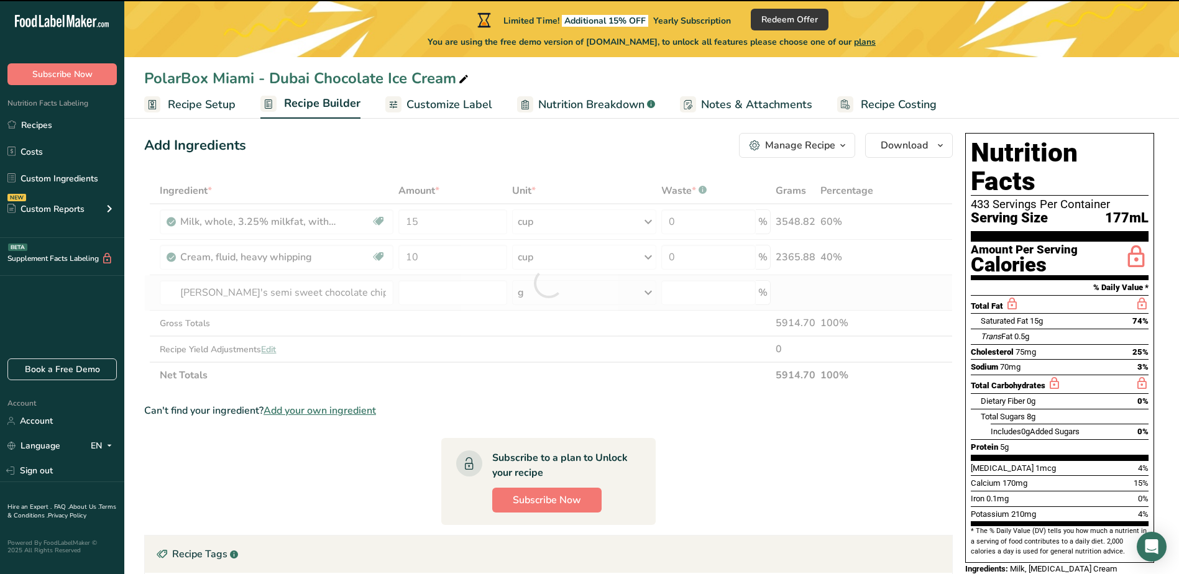
type input "0"
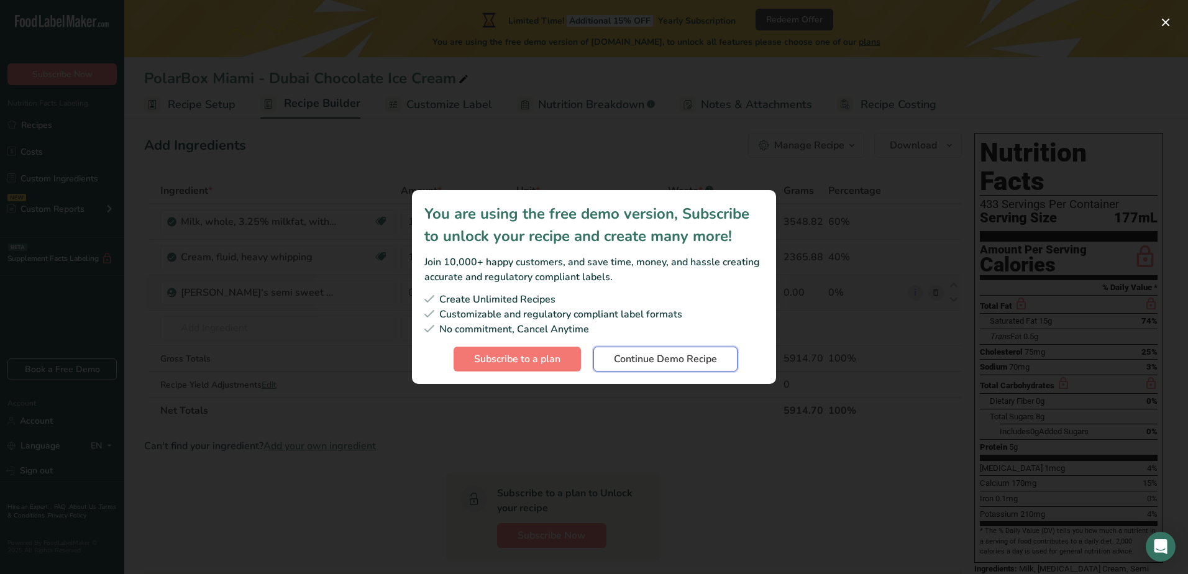
click at [633, 359] on span "Continue Demo Recipe" at bounding box center [665, 359] width 103 height 15
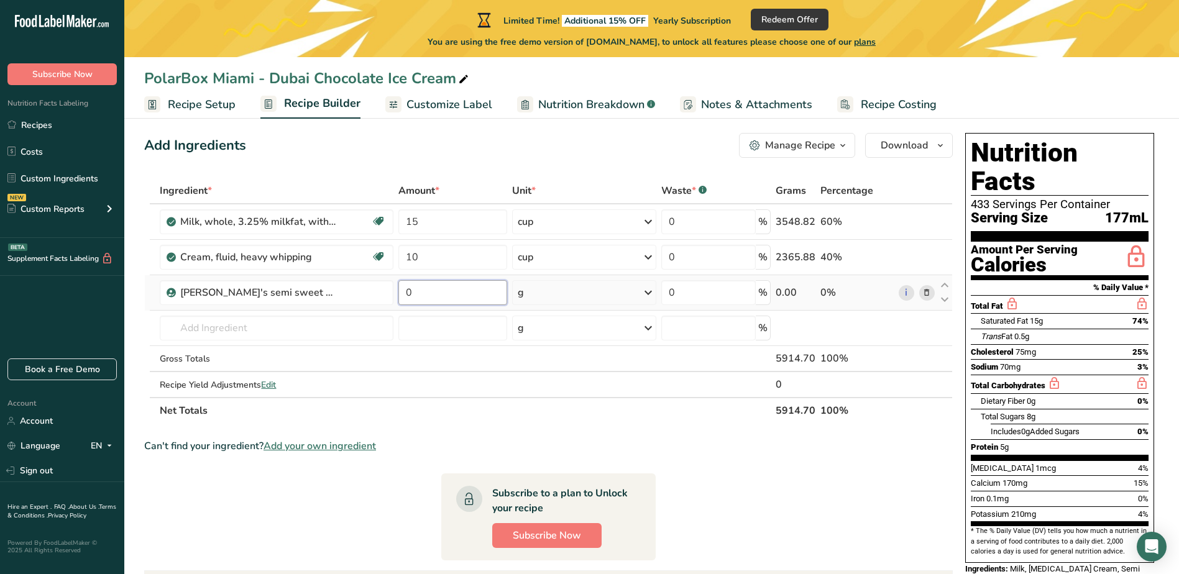
drag, startPoint x: 436, startPoint y: 288, endPoint x: 398, endPoint y: 290, distance: 37.3
click at [398, 290] on input "0" at bounding box center [452, 292] width 109 height 25
type input "2.5"
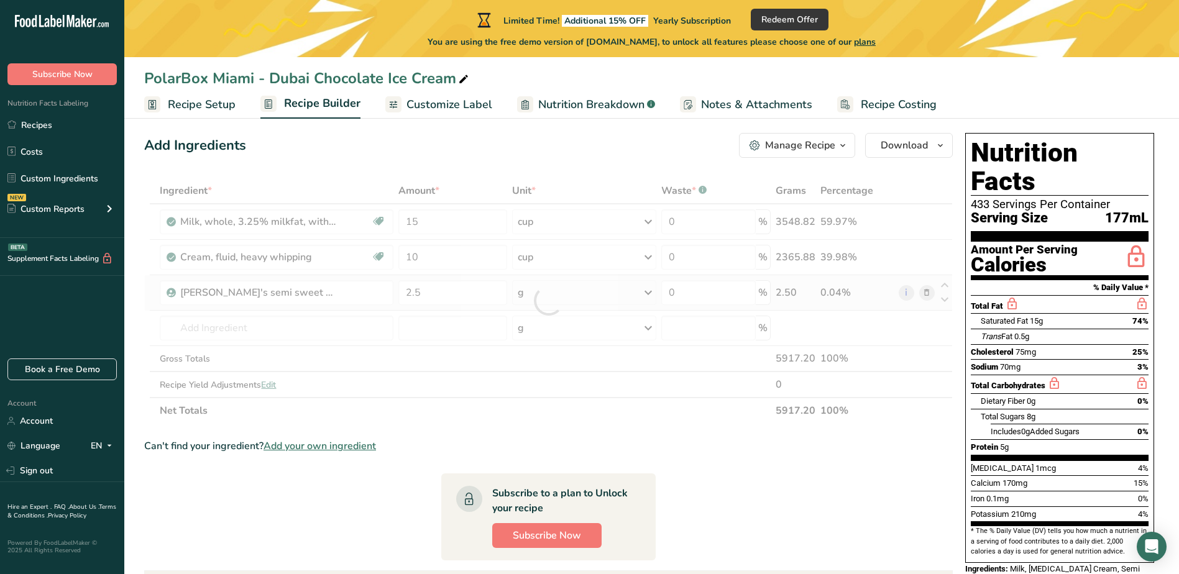
click at [531, 286] on div "Ingredient * Amount * Unit * Waste * .a-a{fill:#347362;}.b-a{fill:#fff;} Grams …" at bounding box center [548, 301] width 808 height 246
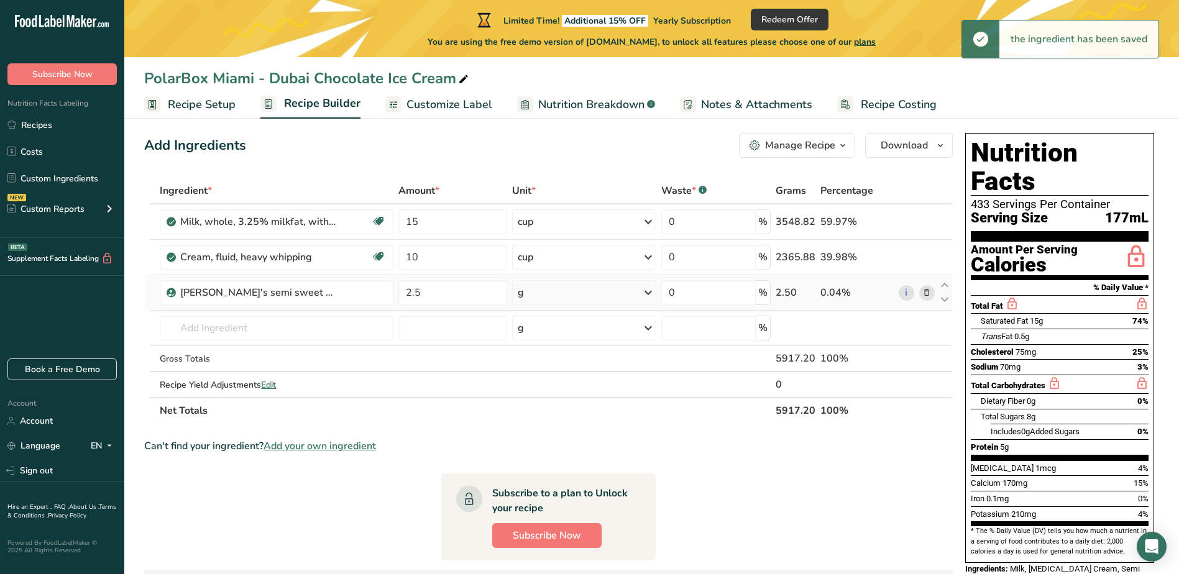
click at [646, 293] on icon at bounding box center [648, 292] width 15 height 22
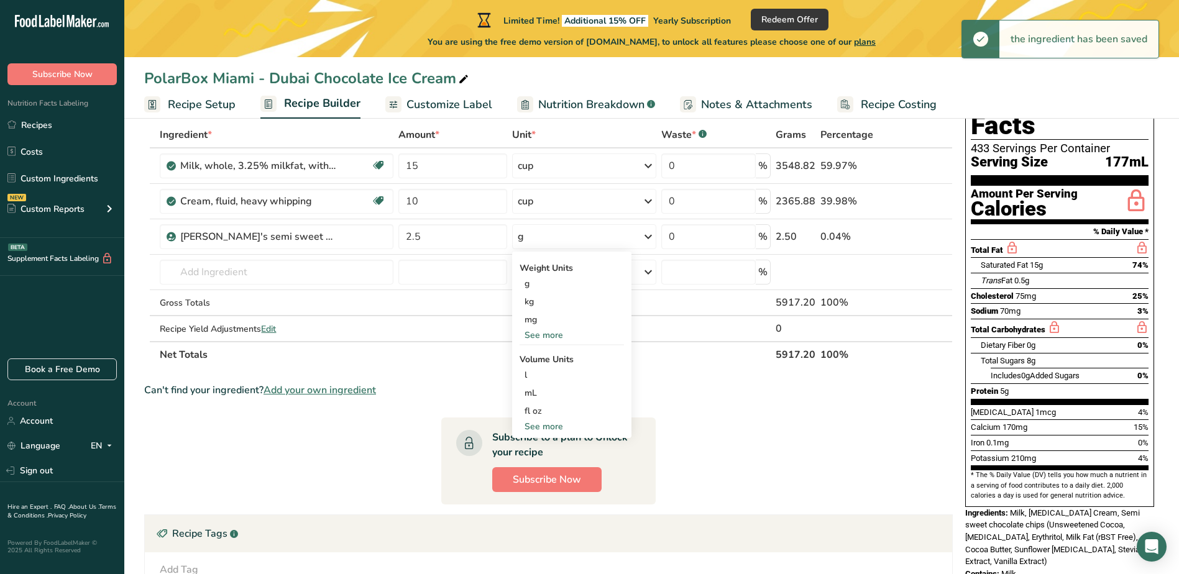
scroll to position [234, 0]
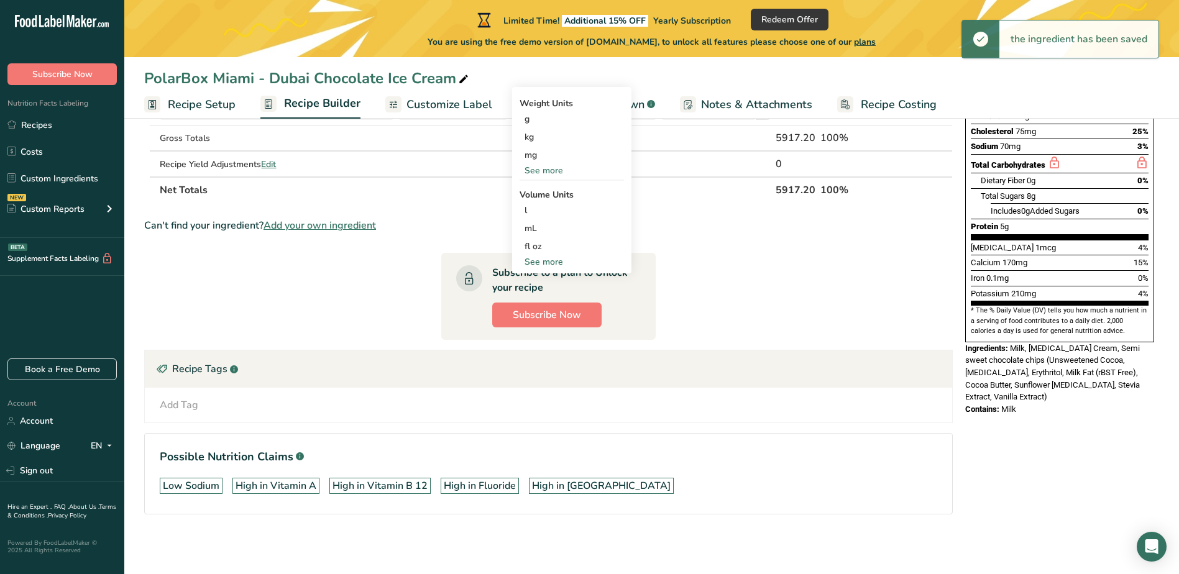
click at [560, 260] on div "See more" at bounding box center [571, 261] width 104 height 13
select select "22"
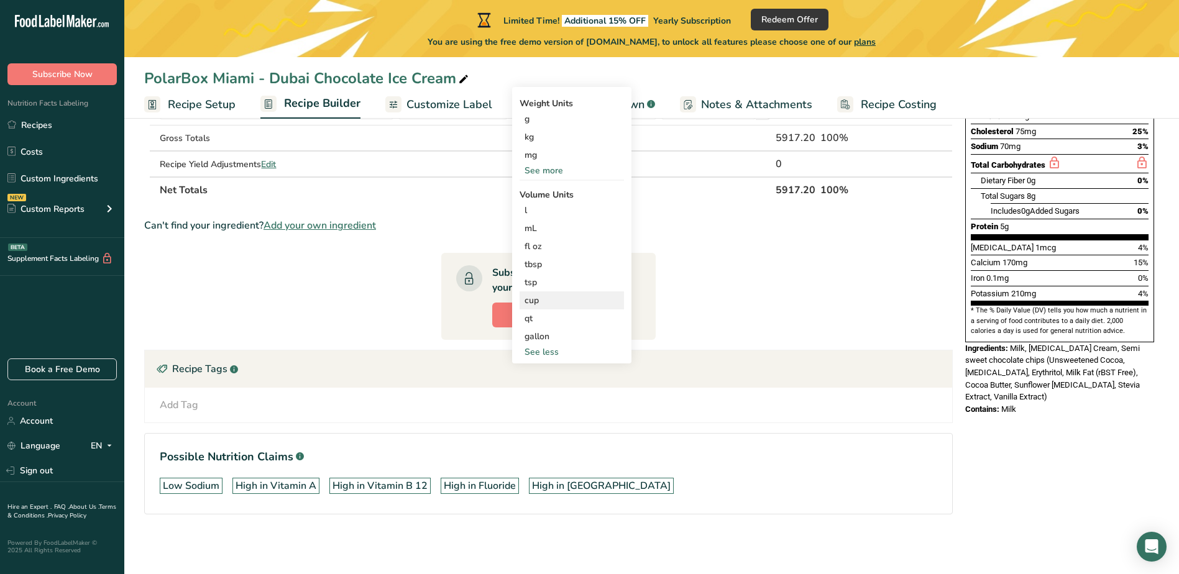
click at [539, 297] on div "cup" at bounding box center [571, 300] width 94 height 13
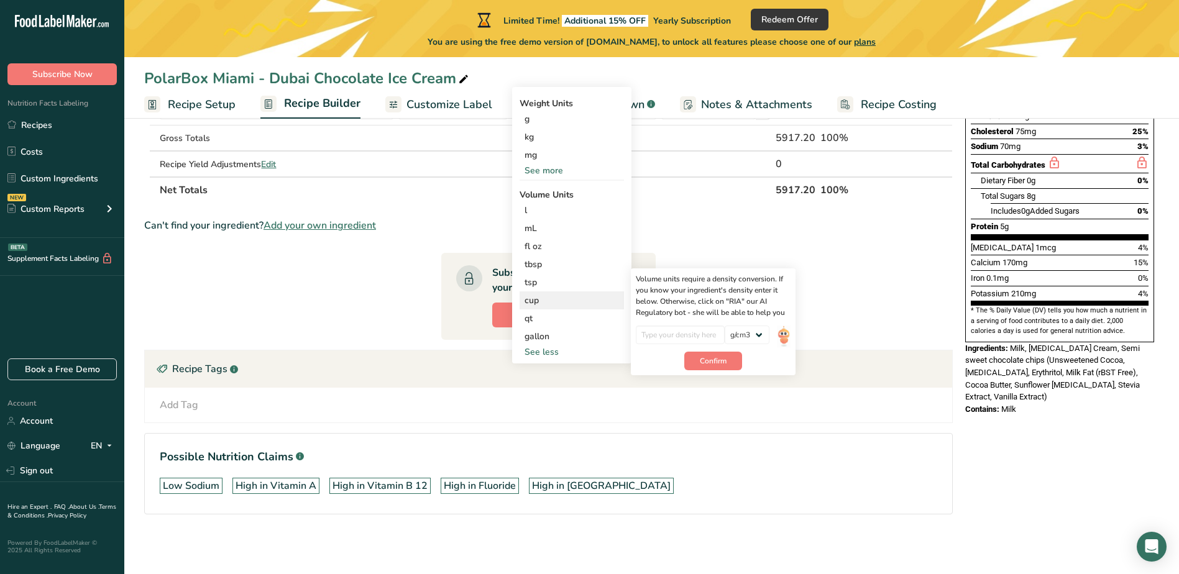
click at [546, 299] on div "cup" at bounding box center [571, 300] width 94 height 13
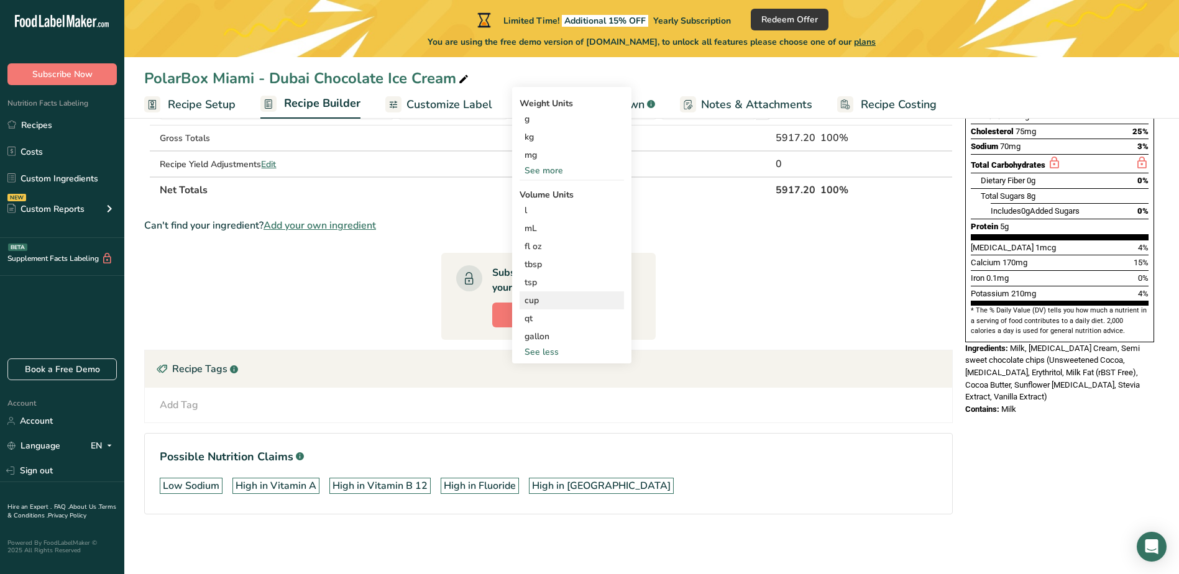
click at [549, 301] on div "cup" at bounding box center [571, 300] width 94 height 13
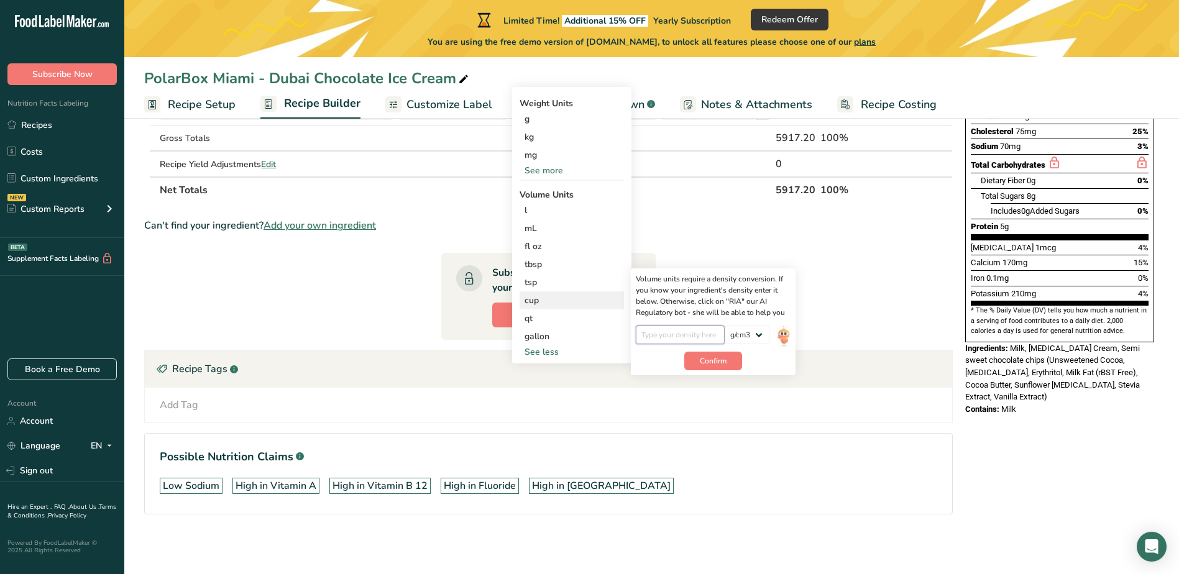
click at [660, 334] on input "number" at bounding box center [680, 335] width 89 height 19
type input "2.5"
click at [722, 365] on span "Confirm" at bounding box center [713, 360] width 27 height 11
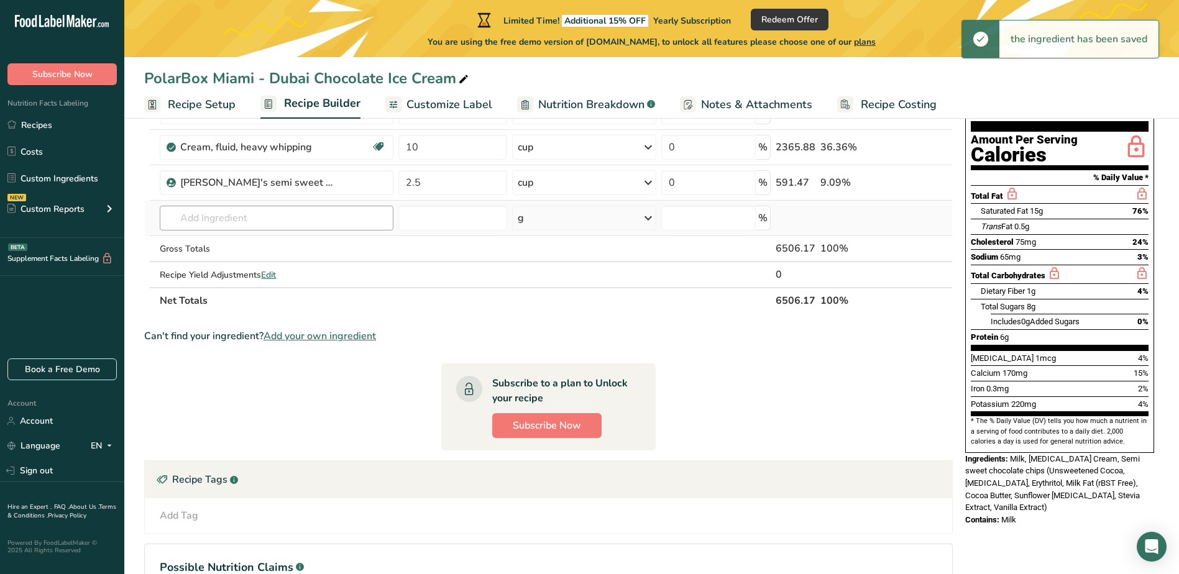
scroll to position [48, 0]
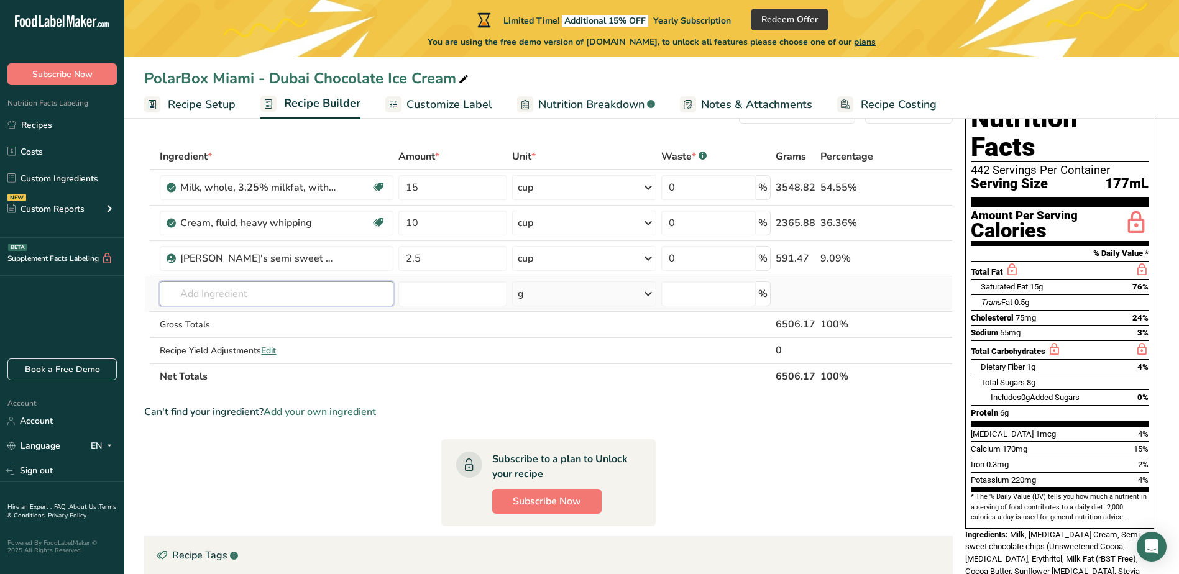
click at [222, 294] on input "text" at bounding box center [276, 293] width 233 height 25
drag, startPoint x: 239, startPoint y: 294, endPoint x: 210, endPoint y: 291, distance: 29.3
click at [210, 291] on input "Dutch Cholo" at bounding box center [276, 293] width 233 height 25
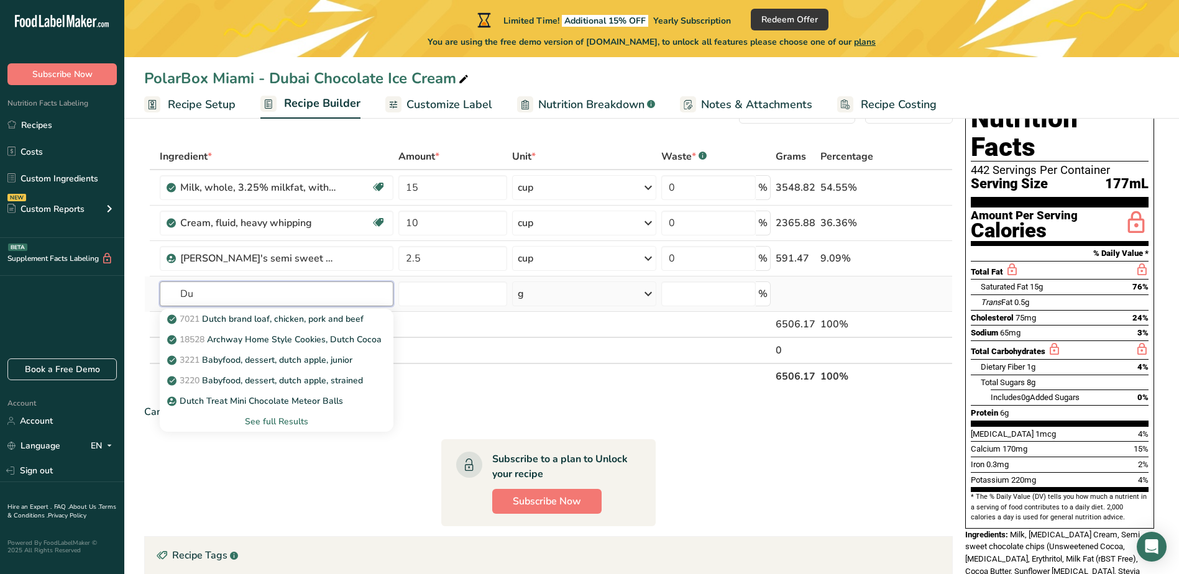
type input "D"
type input "chocolate powder"
click at [247, 357] on p "14063 Beverages, chocolate powder, no sugar added" at bounding box center [281, 360] width 223 height 13
type input "Beverages, chocolate powder, no sugar added"
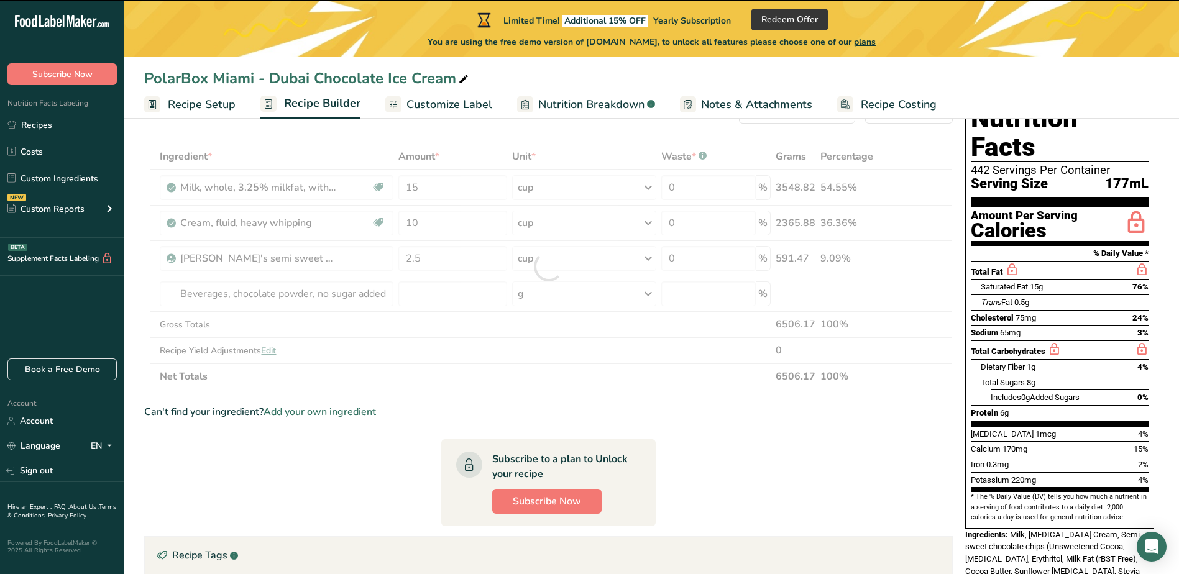
type input "0"
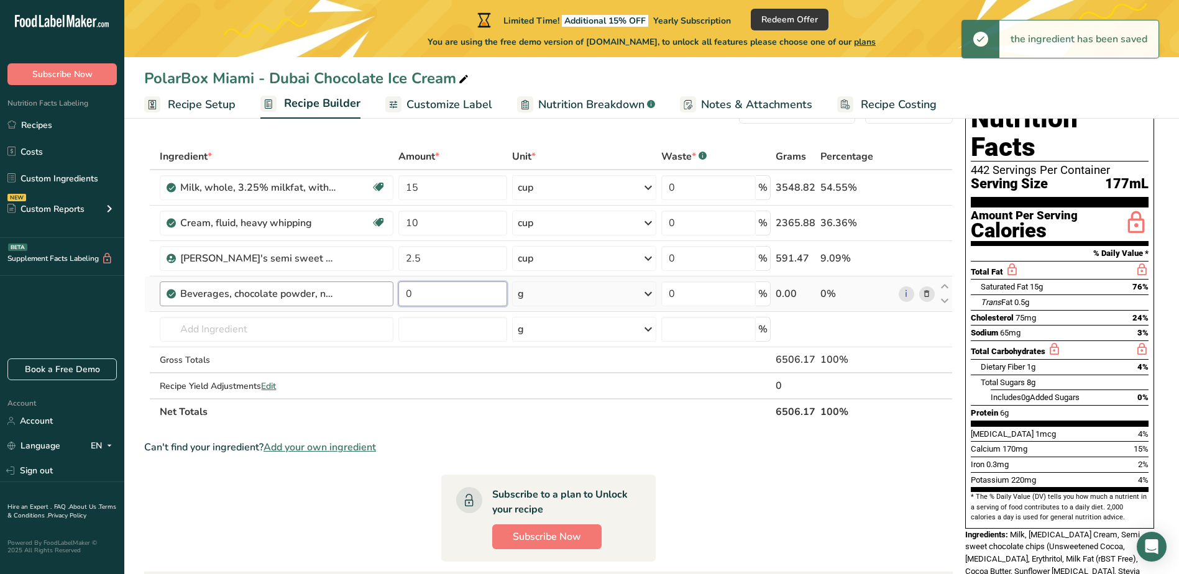
drag, startPoint x: 429, startPoint y: 298, endPoint x: 370, endPoint y: 297, distance: 58.4
click at [370, 297] on tr "Beverages, chocolate powder, no sugar added 0 g Portions 2 tbsp Weight Units g …" at bounding box center [548, 293] width 807 height 35
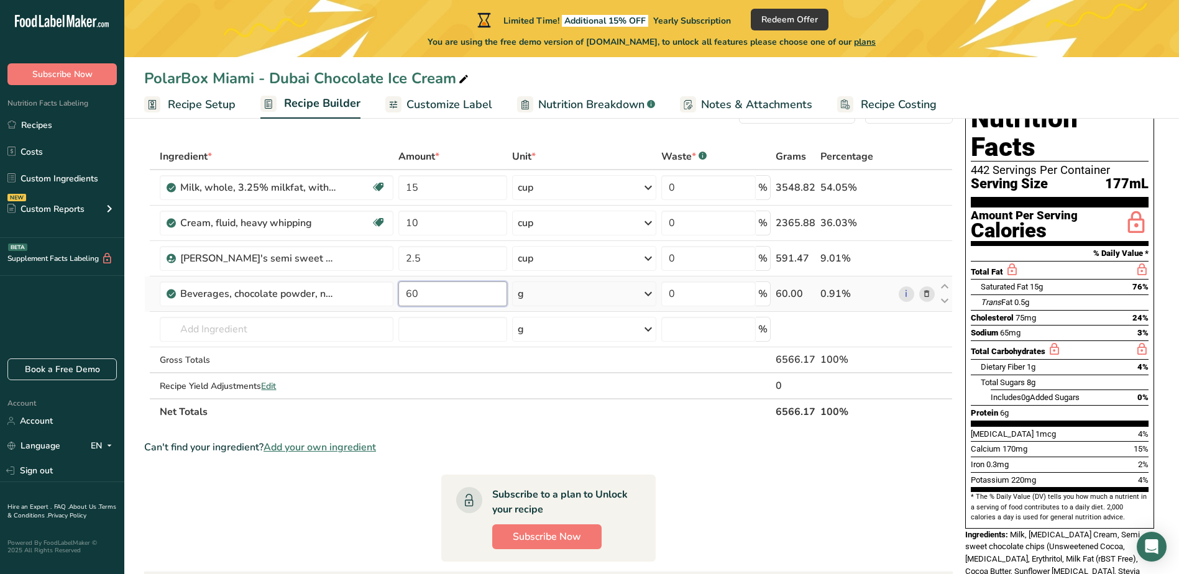
type input "60"
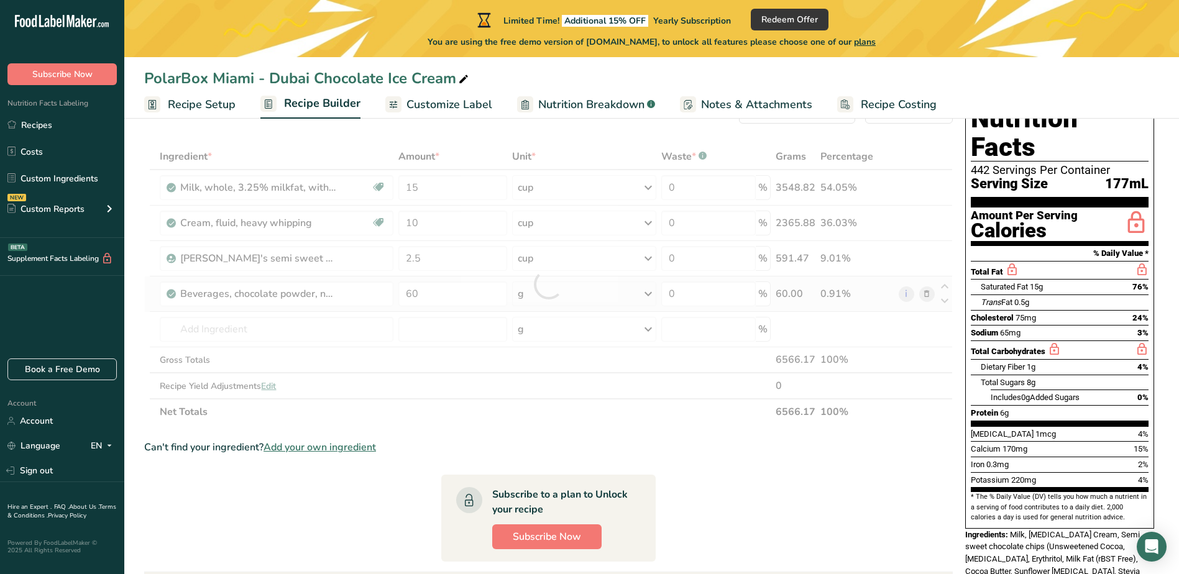
click at [646, 294] on div "Ingredient * Amount * Unit * Waste * .a-a{fill:#347362;}.b-a{fill:#fff;} Grams …" at bounding box center [548, 284] width 808 height 281
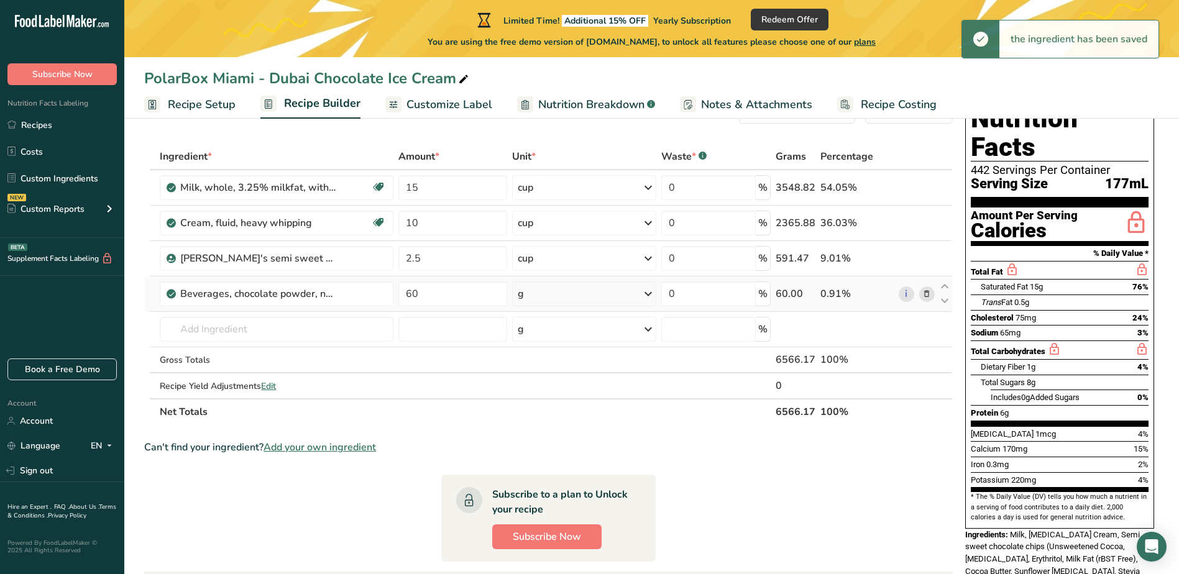
click at [649, 294] on icon at bounding box center [648, 294] width 15 height 22
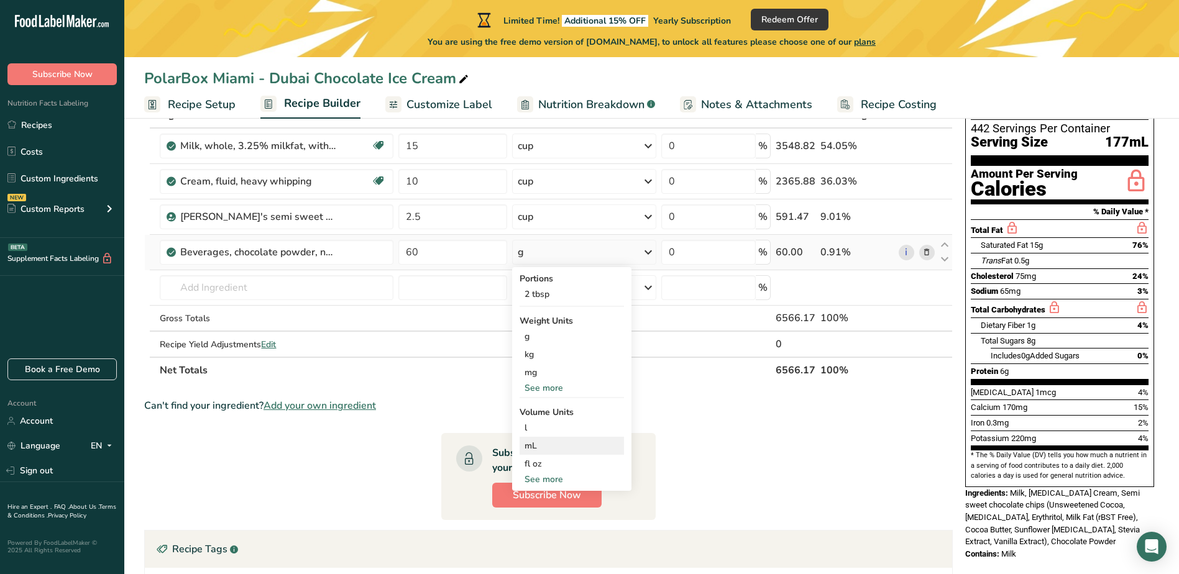
scroll to position [172, 0]
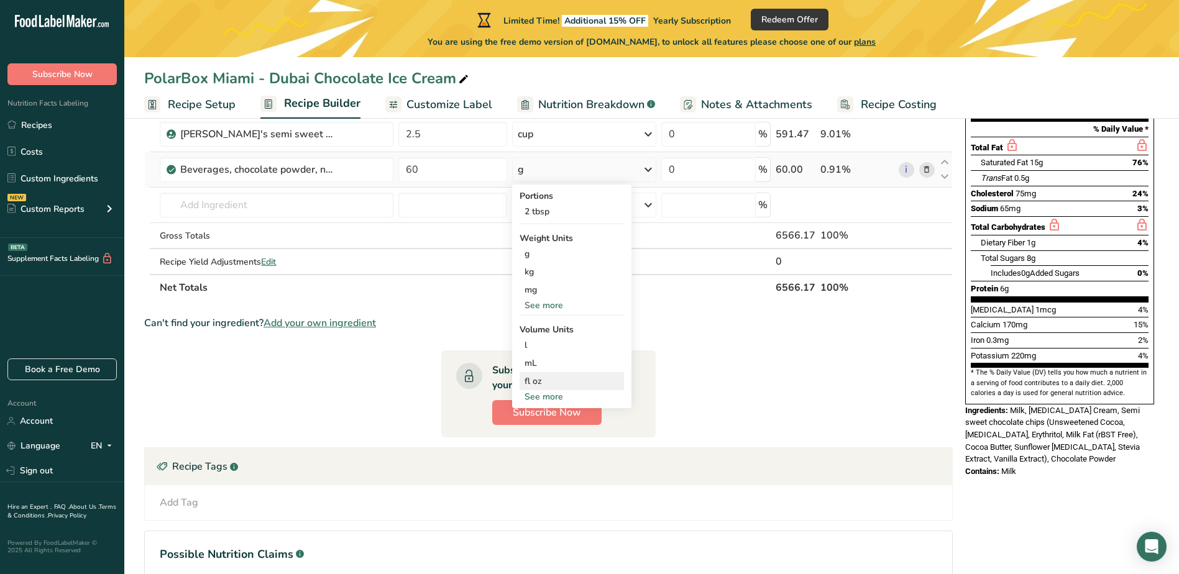
click at [539, 383] on div "fl oz" at bounding box center [571, 381] width 94 height 13
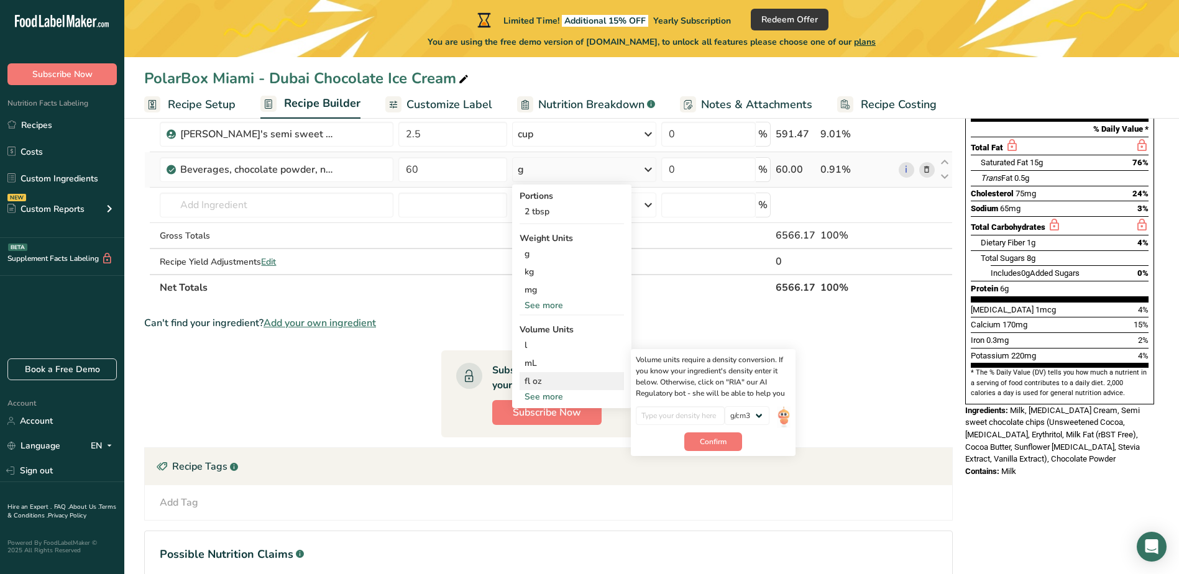
click at [539, 380] on div "fl oz" at bounding box center [571, 381] width 94 height 13
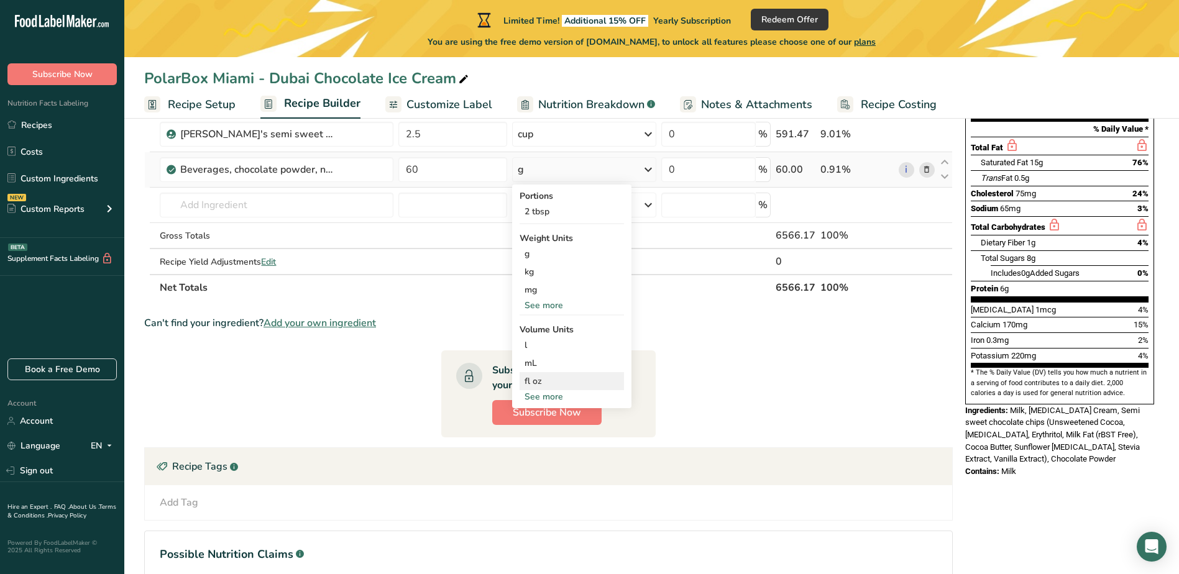
click at [539, 380] on div "fl oz" at bounding box center [571, 381] width 94 height 13
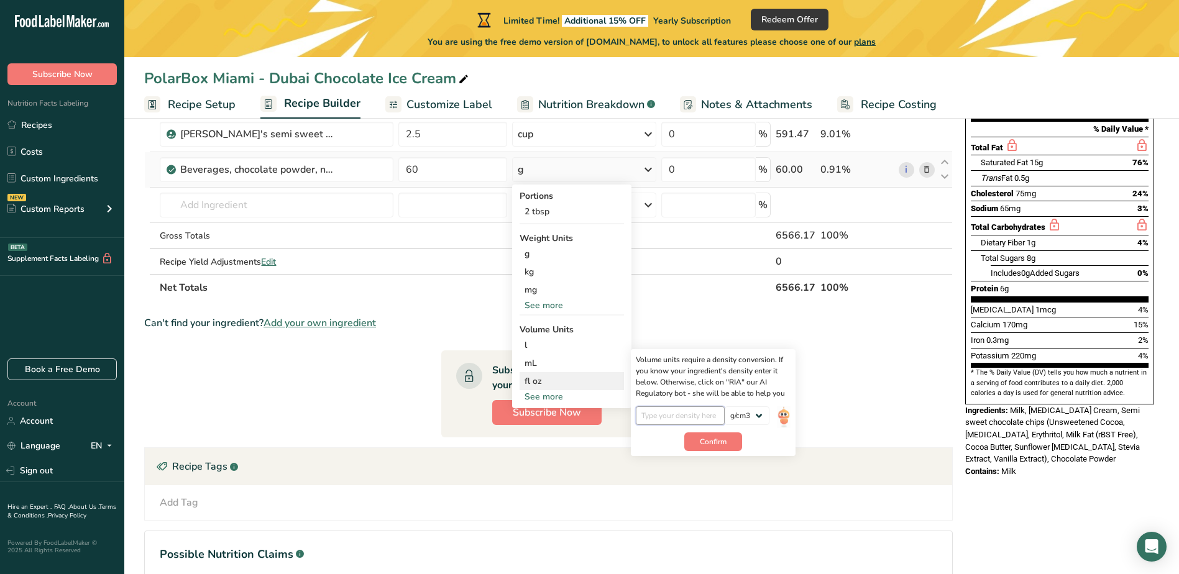
click at [669, 412] on input "number" at bounding box center [680, 415] width 89 height 19
type input "60"
click at [700, 440] on span "Confirm" at bounding box center [713, 441] width 27 height 11
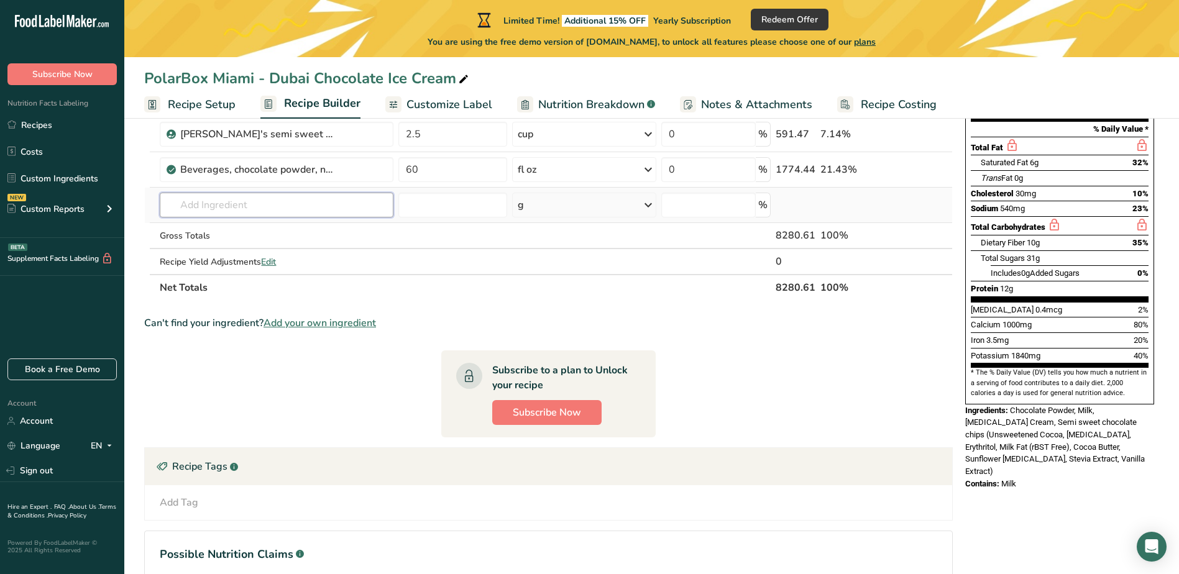
click at [274, 203] on input "text" at bounding box center [276, 205] width 233 height 25
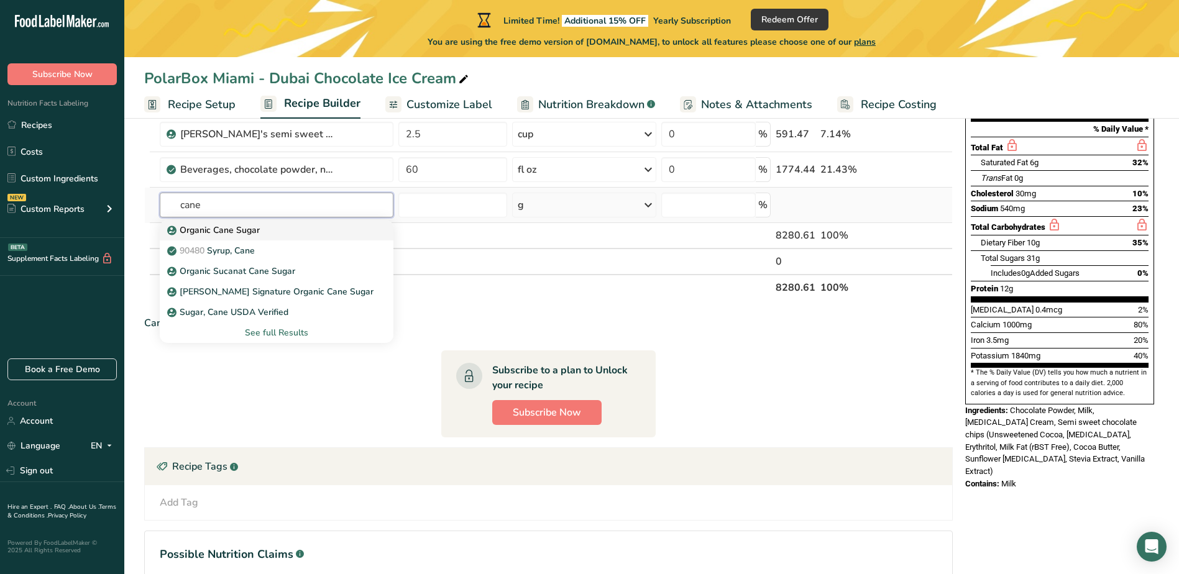
type input "cane"
click at [262, 233] on div "Organic Cane Sugar" at bounding box center [266, 230] width 193 height 13
type input "Organic Cane Sugar"
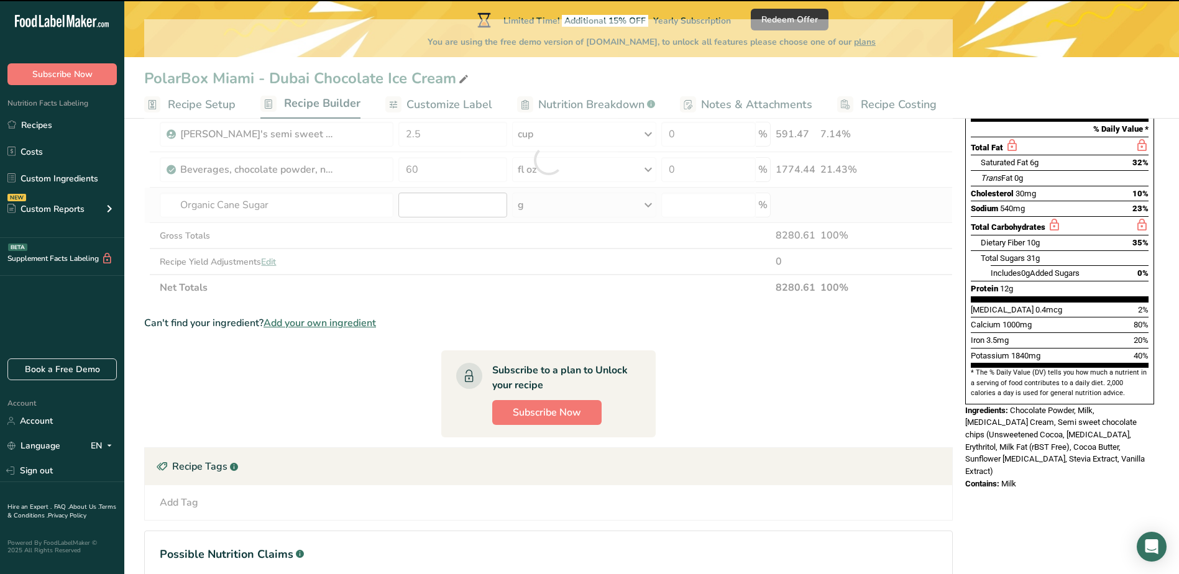
type input "0"
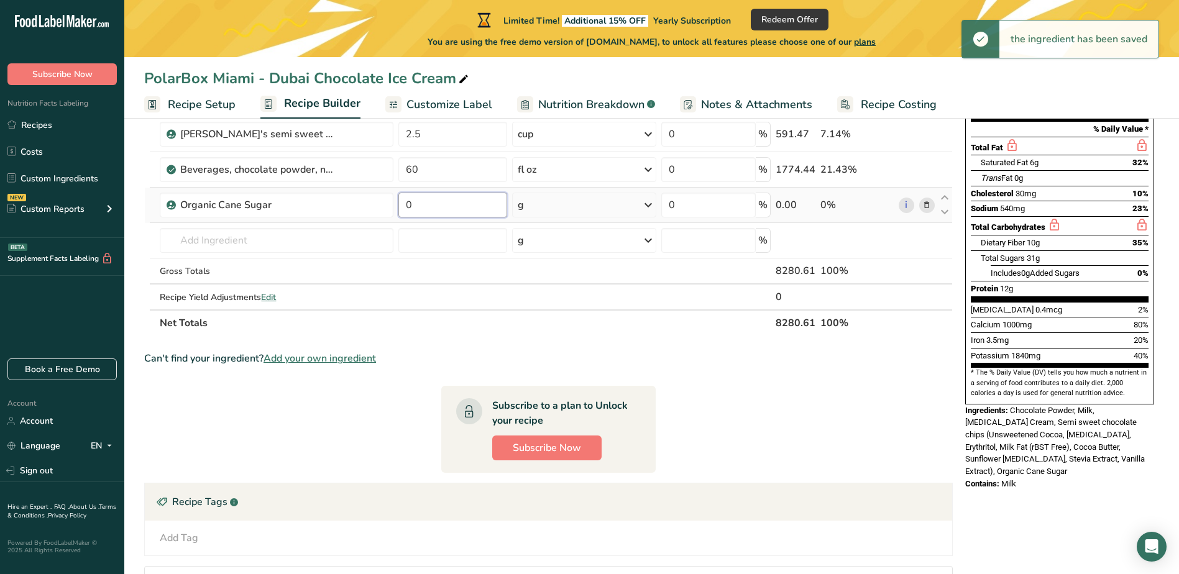
drag, startPoint x: 428, startPoint y: 211, endPoint x: 401, endPoint y: 211, distance: 27.3
click at [401, 211] on input "0" at bounding box center [452, 205] width 109 height 25
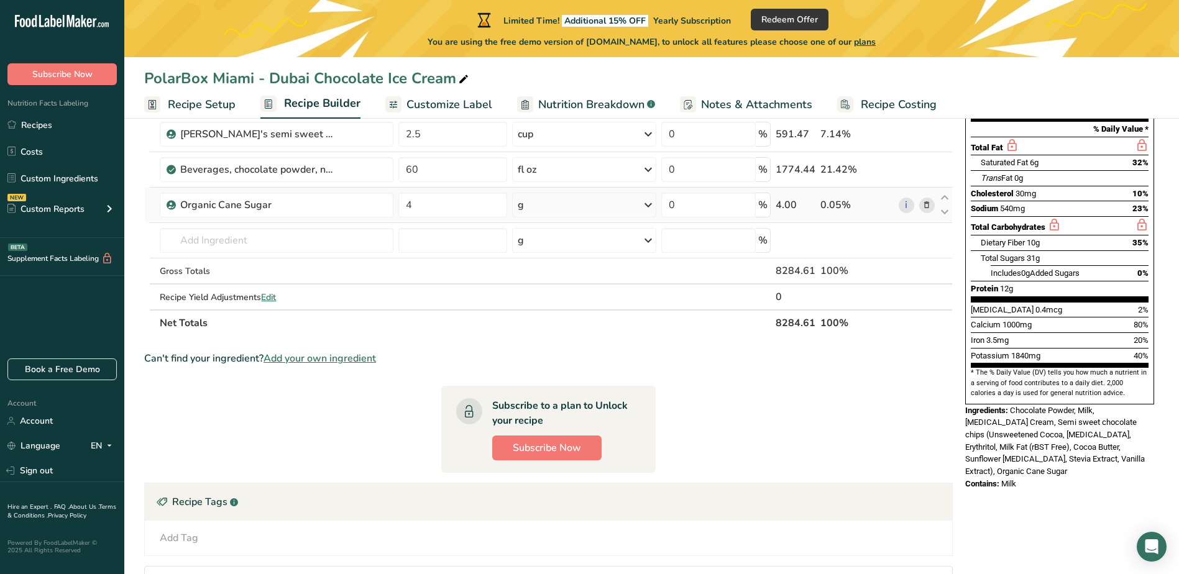
click at [647, 208] on div "Ingredient * Amount * Unit * Waste * .a-a{fill:#347362;}.b-a{fill:#fff;} Grams …" at bounding box center [548, 177] width 808 height 317
drag, startPoint x: 438, startPoint y: 206, endPoint x: 400, endPoint y: 205, distance: 37.9
click at [400, 205] on input "4" at bounding box center [452, 205] width 109 height 25
type input "6"
click at [647, 203] on div "Ingredient * Amount * Unit * Waste * .a-a{fill:#347362;}.b-a{fill:#fff;} Grams …" at bounding box center [548, 177] width 808 height 317
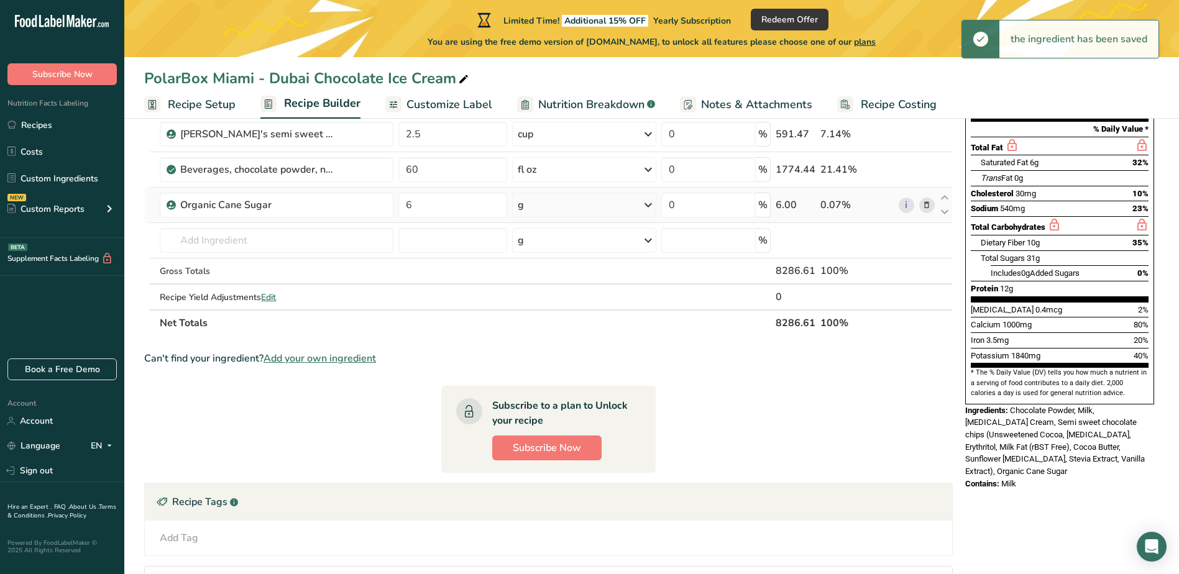
click at [648, 203] on icon at bounding box center [648, 205] width 15 height 22
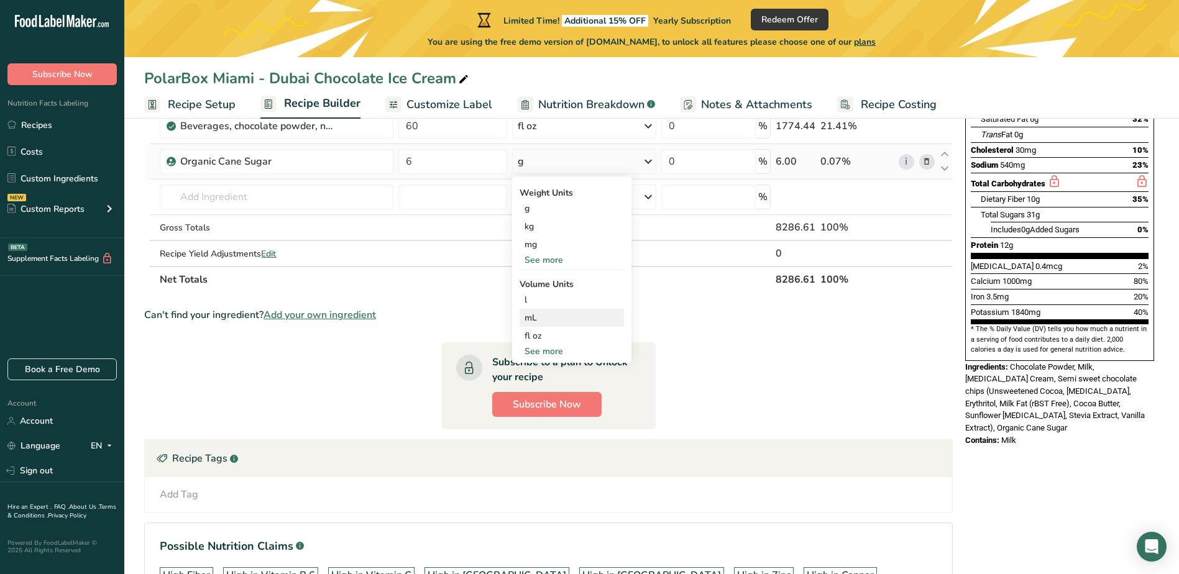
scroll to position [331, 0]
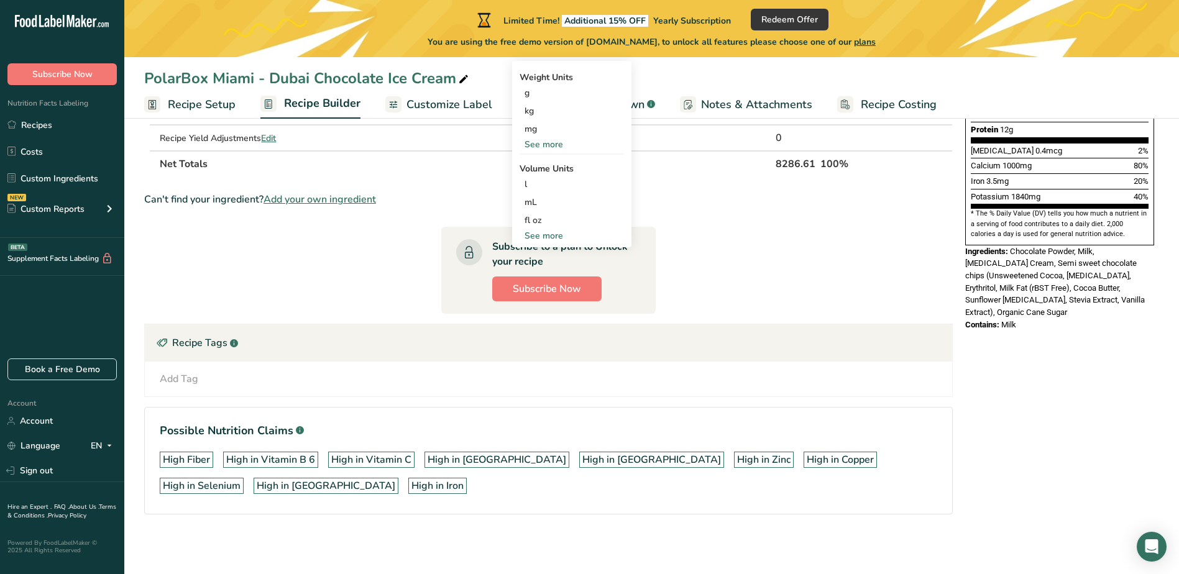
click at [559, 239] on div "See more" at bounding box center [571, 235] width 104 height 13
select select "22"
click at [545, 276] on div "cup" at bounding box center [571, 274] width 94 height 13
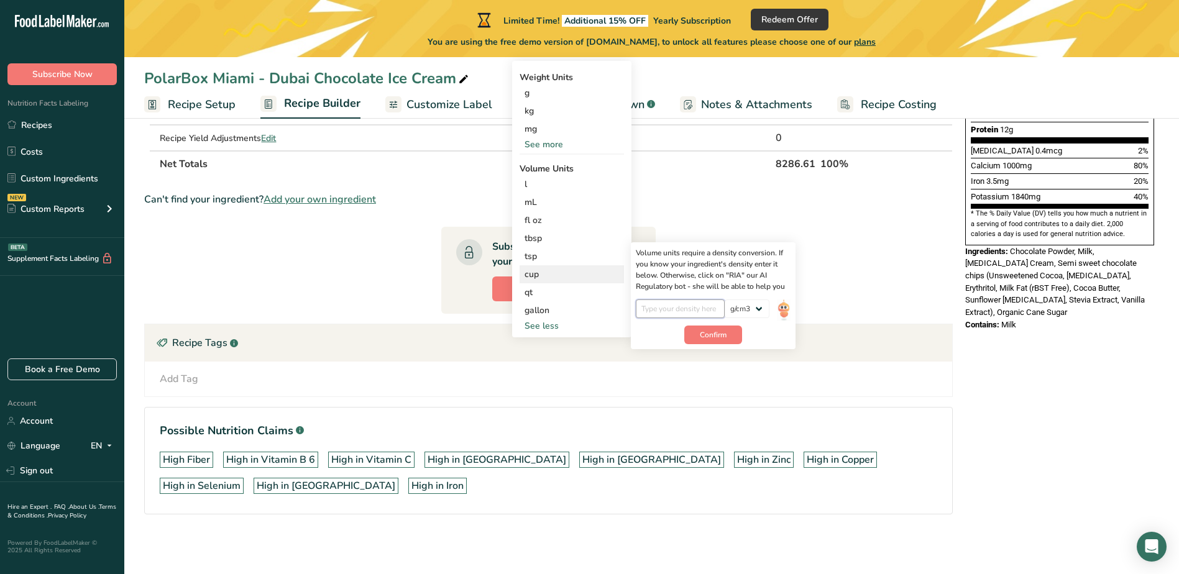
click at [702, 311] on input "number" at bounding box center [680, 308] width 89 height 19
type input "6"
click at [715, 339] on span "Confirm" at bounding box center [713, 334] width 27 height 11
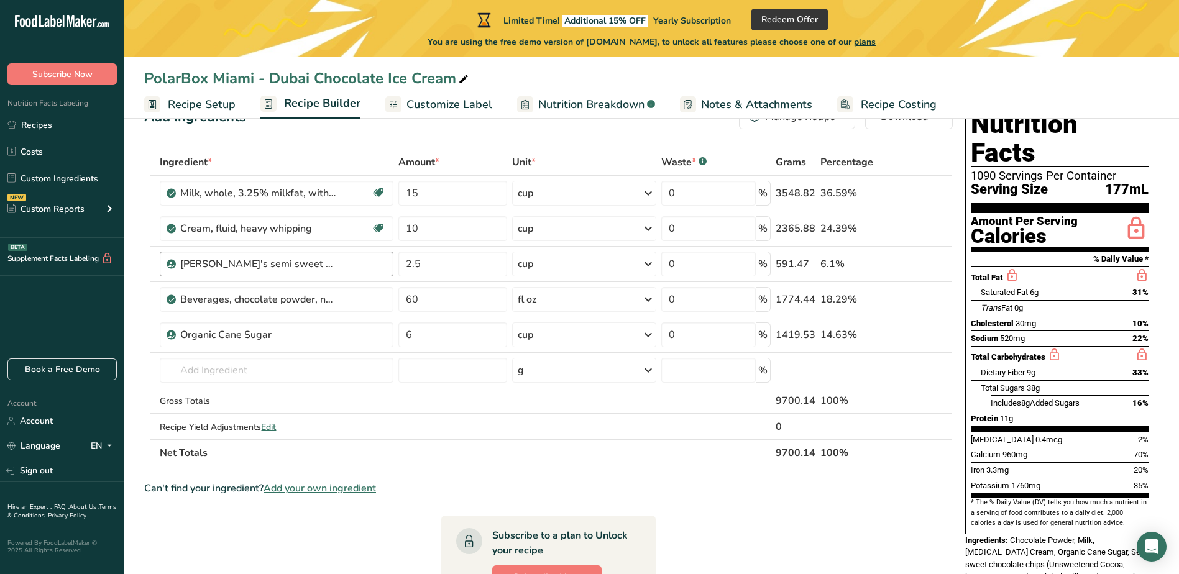
scroll to position [21, 0]
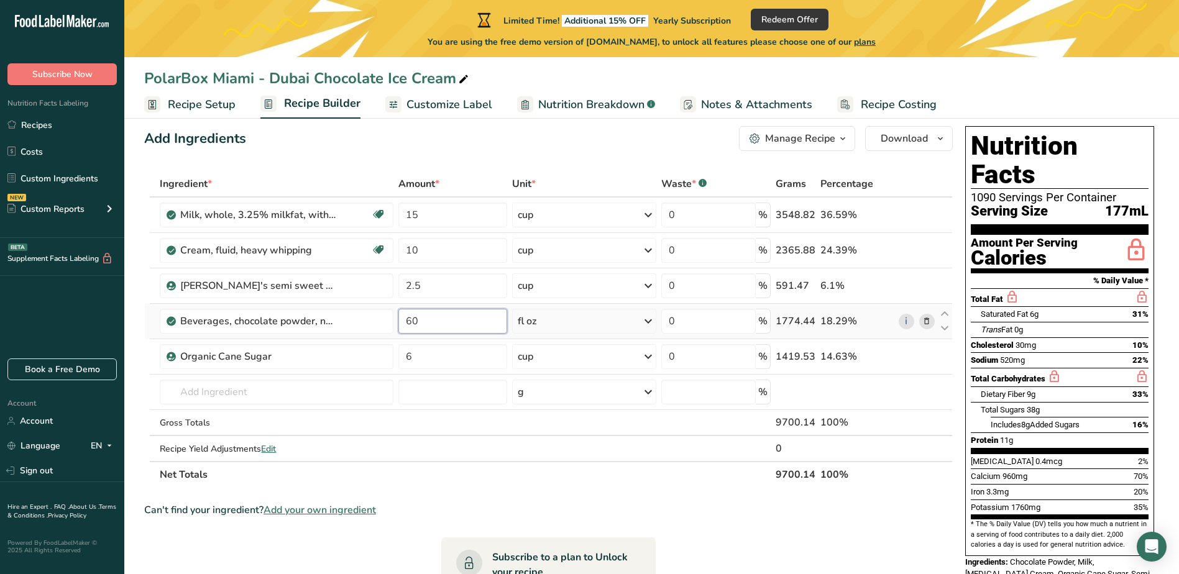
drag, startPoint x: 427, startPoint y: 321, endPoint x: 401, endPoint y: 321, distance: 25.5
click at [401, 321] on input "60" at bounding box center [452, 321] width 109 height 25
type input "40"
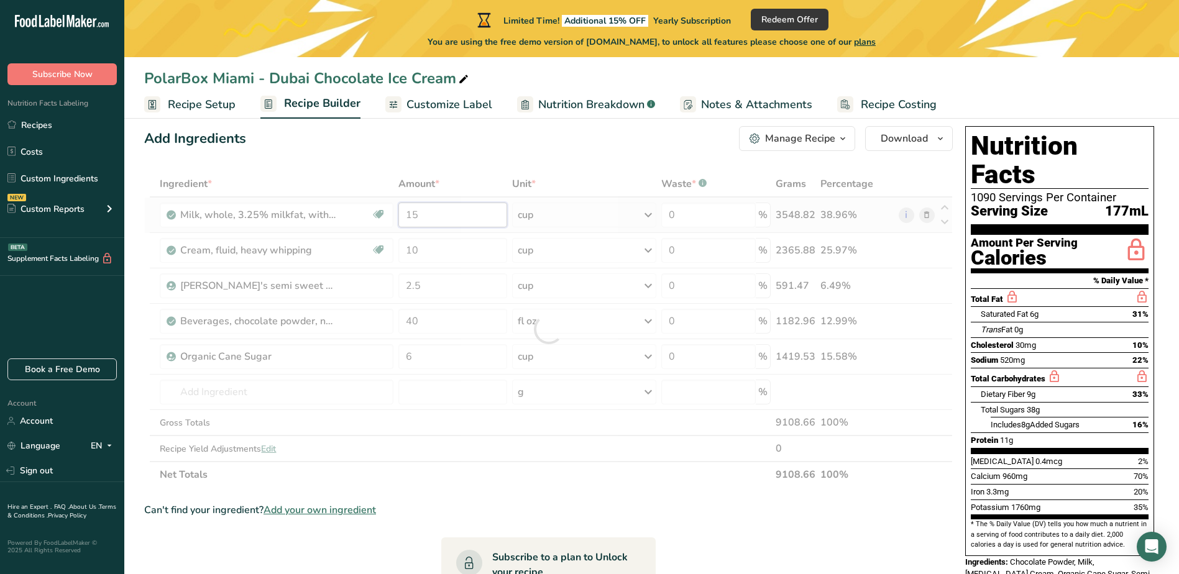
click at [436, 213] on div "Ingredient * Amount * Unit * Waste * .a-a{fill:#347362;}.b-a{fill:#fff;} Grams …" at bounding box center [548, 329] width 808 height 317
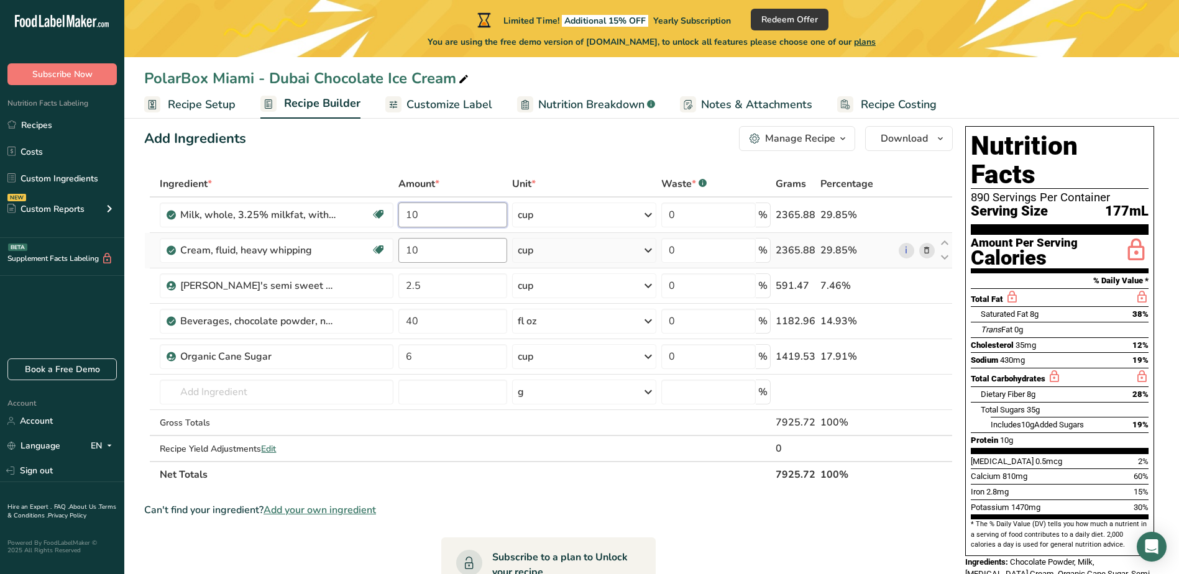
type input "10"
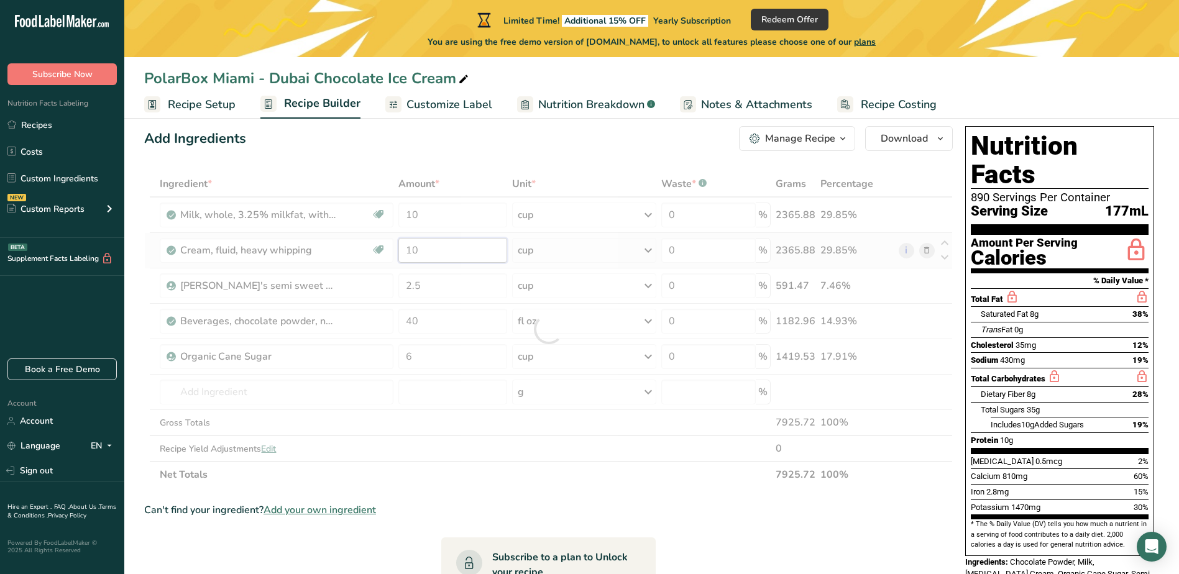
click at [429, 254] on div "Ingredient * Amount * Unit * Waste * .a-a{fill:#347362;}.b-a{fill:#fff;} Grams …" at bounding box center [548, 329] width 808 height 317
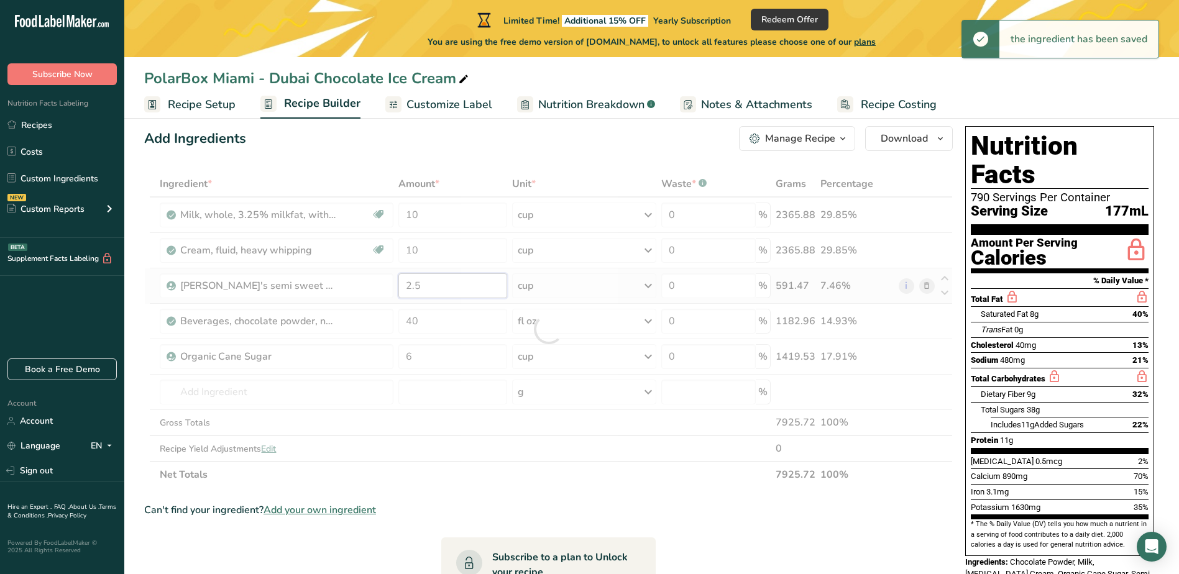
click at [429, 284] on div "Ingredient * Amount * Unit * Waste * .a-a{fill:#347362;}.b-a{fill:#fff;} Grams …" at bounding box center [548, 329] width 808 height 317
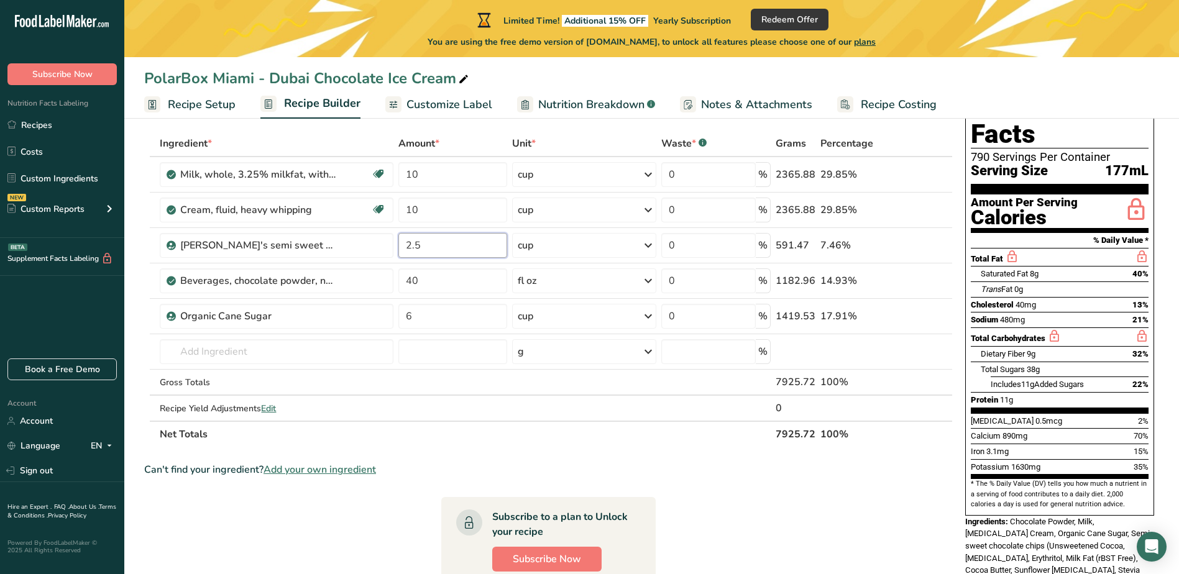
scroll to position [83, 0]
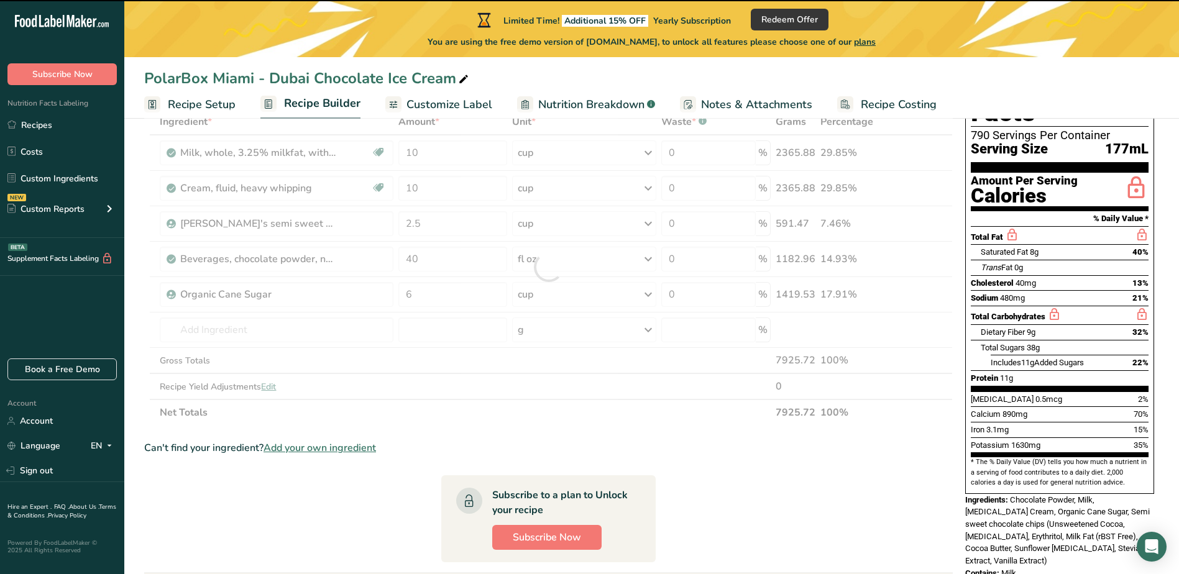
click at [1013, 495] on span "Chocolate Powder, Milk, [MEDICAL_DATA] Cream, Organic Cane Sugar, Semi sweet ch…" at bounding box center [1057, 530] width 185 height 70
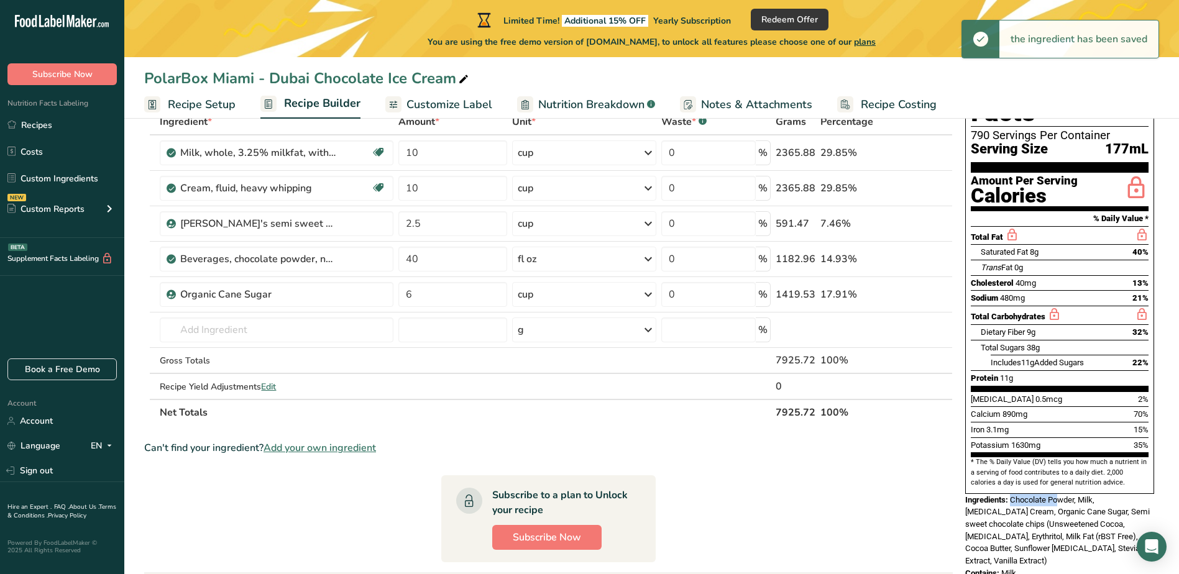
drag, startPoint x: 1013, startPoint y: 472, endPoint x: 1059, endPoint y: 477, distance: 46.8
click at [1059, 494] on div "Ingredients: Chocolate Powder, Milk, [MEDICAL_DATA] Cream, Organic Cane Sugar, …" at bounding box center [1059, 530] width 189 height 73
click at [867, 486] on section "Ingredient * Amount * Unit * Waste * .a-a{fill:#347362;}.b-a{fill:#fff;} Grams …" at bounding box center [548, 446] width 808 height 674
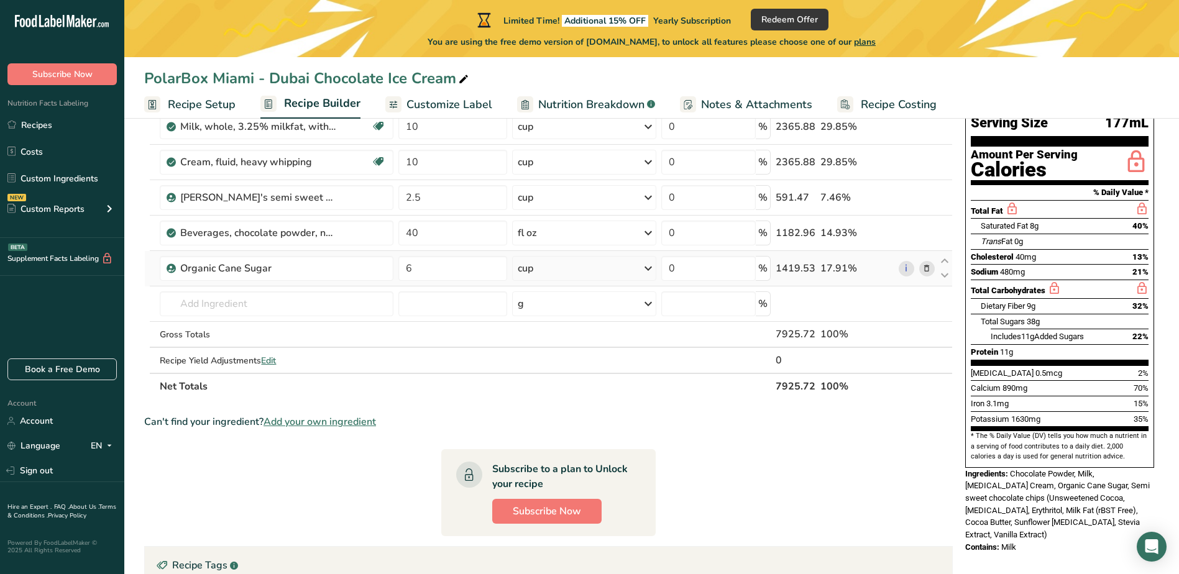
scroll to position [145, 0]
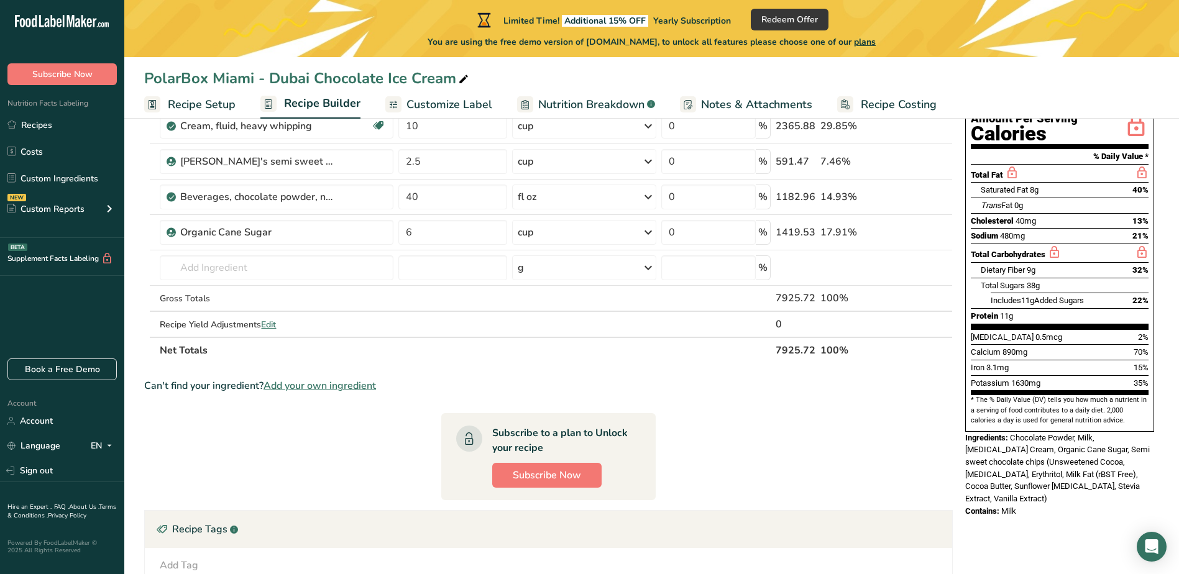
drag, startPoint x: 967, startPoint y: 411, endPoint x: 1070, endPoint y: 469, distance: 118.2
click at [1070, 469] on div "Nutrition Facts 790 Servings Per Container Serving Size 177mL Amount Per Servin…" at bounding box center [1059, 259] width 199 height 525
drag, startPoint x: 1070, startPoint y: 469, endPoint x: 1052, endPoint y: 454, distance: 23.8
copy div "ngredients: Chocolate Powder, Milk, [MEDICAL_DATA] Cream, Organic Cane Sugar, S…"
